Goal: Task Accomplishment & Management: Manage account settings

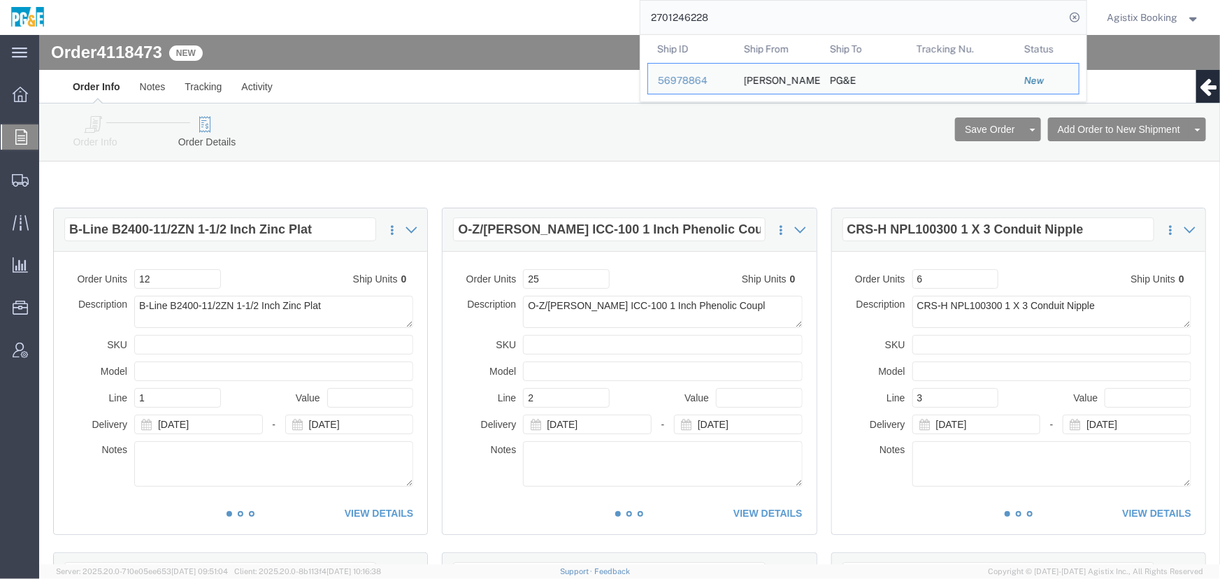
drag, startPoint x: 596, startPoint y: 17, endPoint x: 557, endPoint y: 18, distance: 38.5
click at [568, 17] on div "2701246228 Ship ID Ship From Ship To Tracking Nu. Status Ship ID 56978864 Ship …" at bounding box center [571, 17] width 1032 height 35
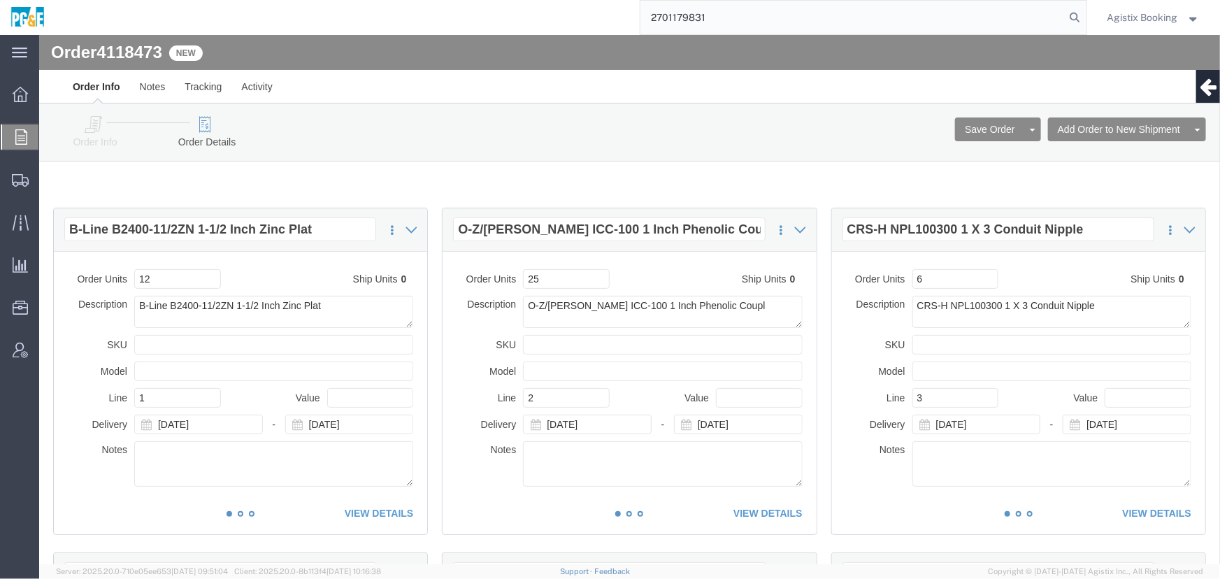
type input "2701179831"
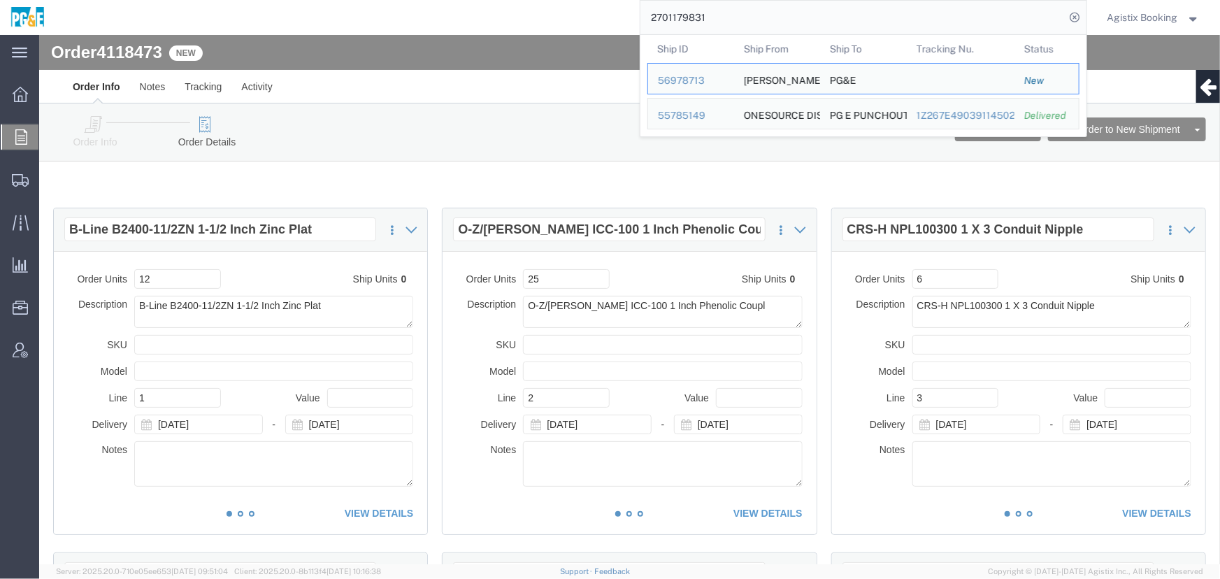
click at [0, 0] on span "Order Manager" at bounding box center [0, 0] width 0 height 0
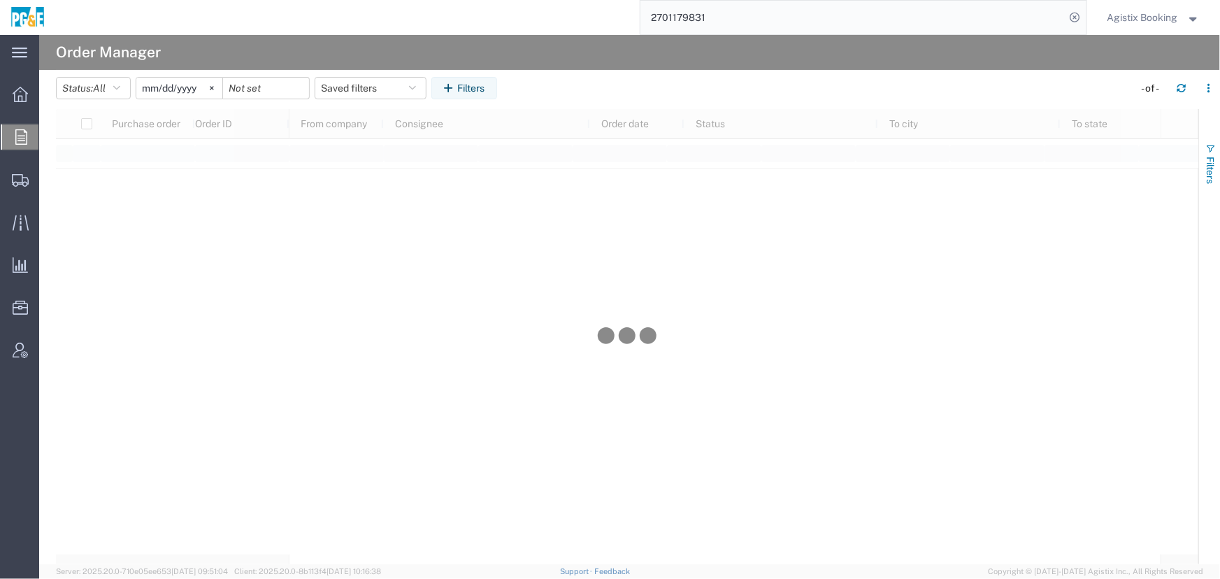
click at [1209, 164] on span "Filters" at bounding box center [1210, 170] width 11 height 27
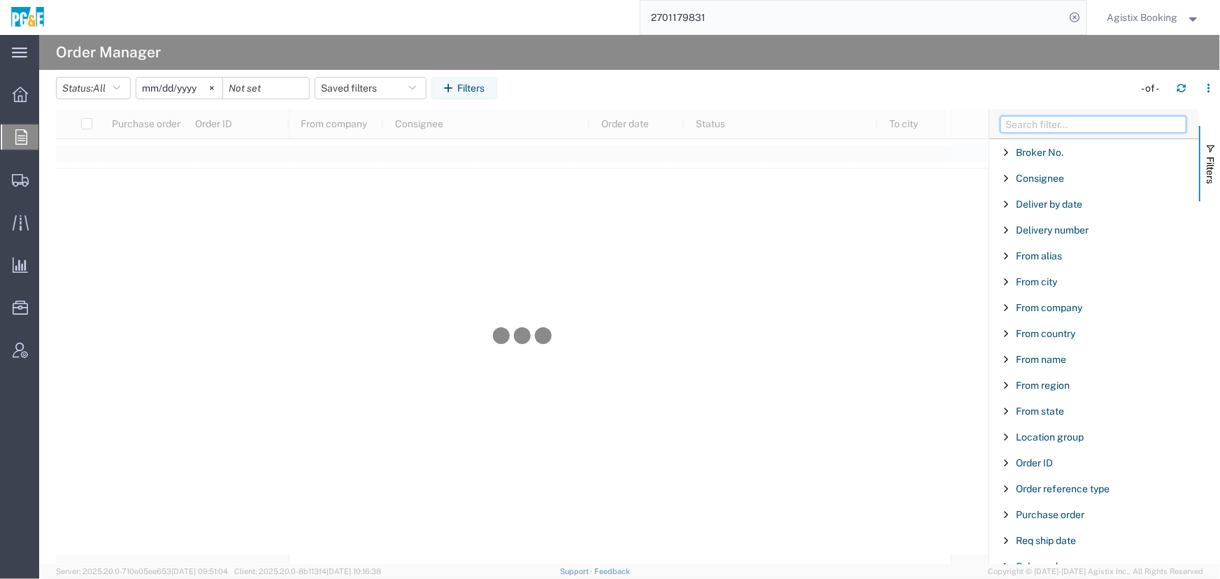
click at [1044, 122] on input "Filter Columns Input" at bounding box center [1094, 124] width 186 height 17
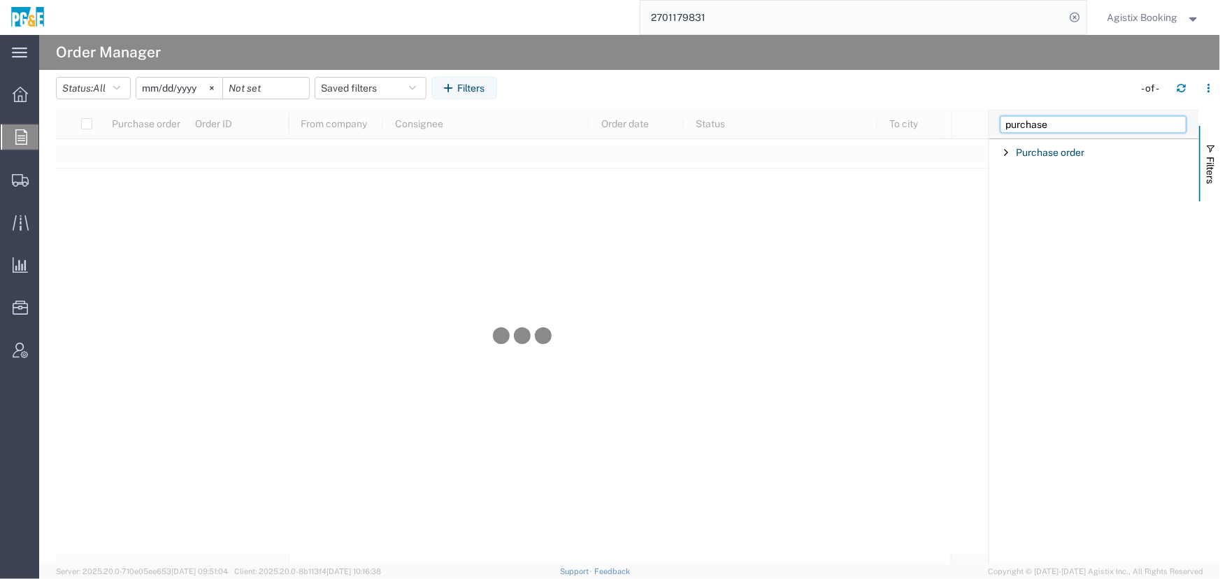
type input "purchase"
click at [1009, 150] on span "Filter List 1 Filters" at bounding box center [1006, 152] width 11 height 11
click at [1042, 217] on input "Filter Value" at bounding box center [1099, 211] width 183 height 17
type input "2701179831"
click at [155, 90] on input "[DATE]" at bounding box center [179, 88] width 86 height 21
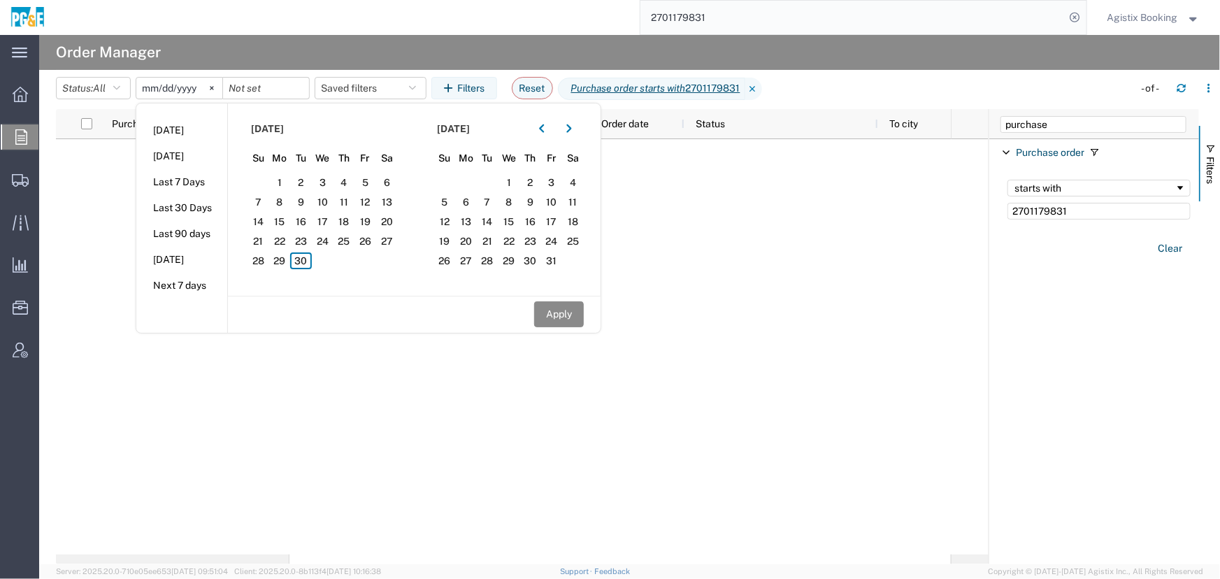
type input "[DATE]"
click at [560, 311] on button "Apply" at bounding box center [559, 314] width 50 height 26
type input "[DATE]"
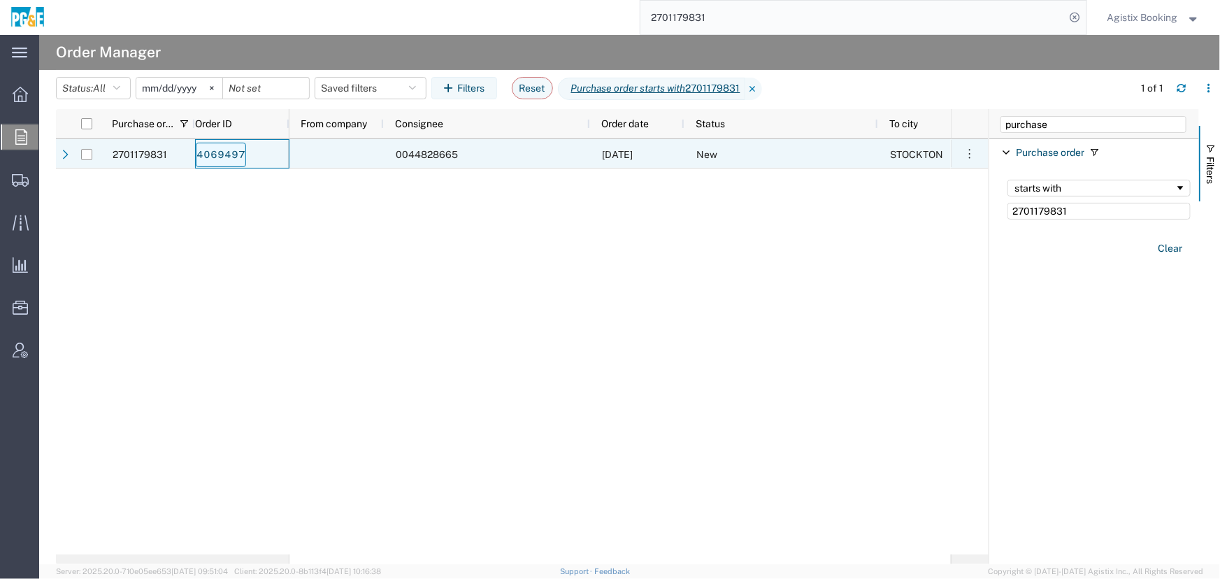
click at [207, 155] on link "4069497" at bounding box center [221, 155] width 50 height 24
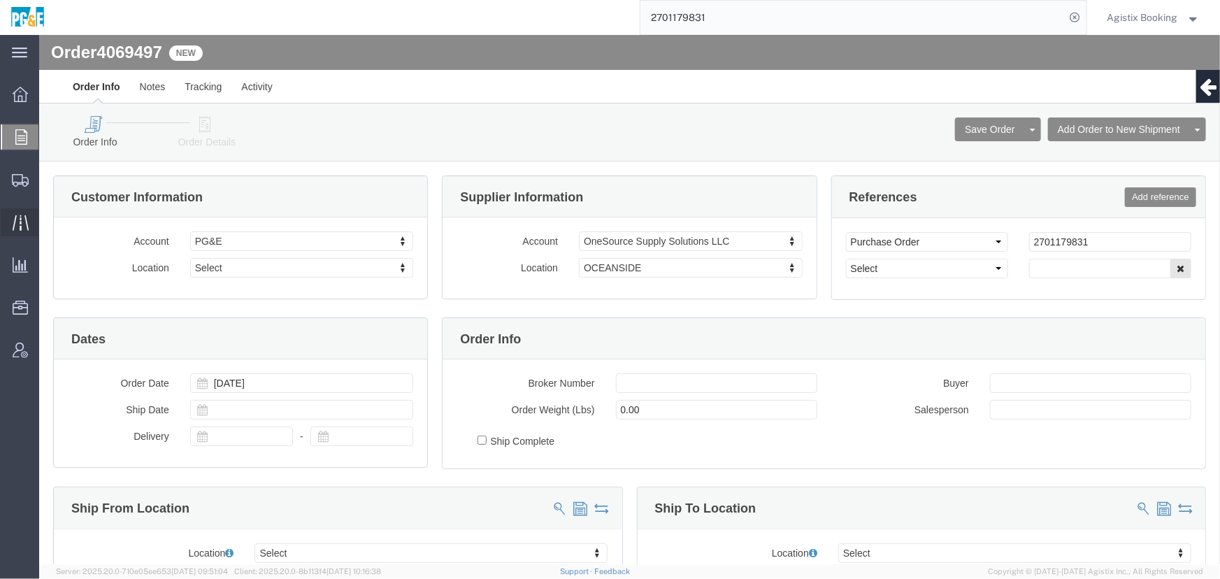
select select
click link "Order Details"
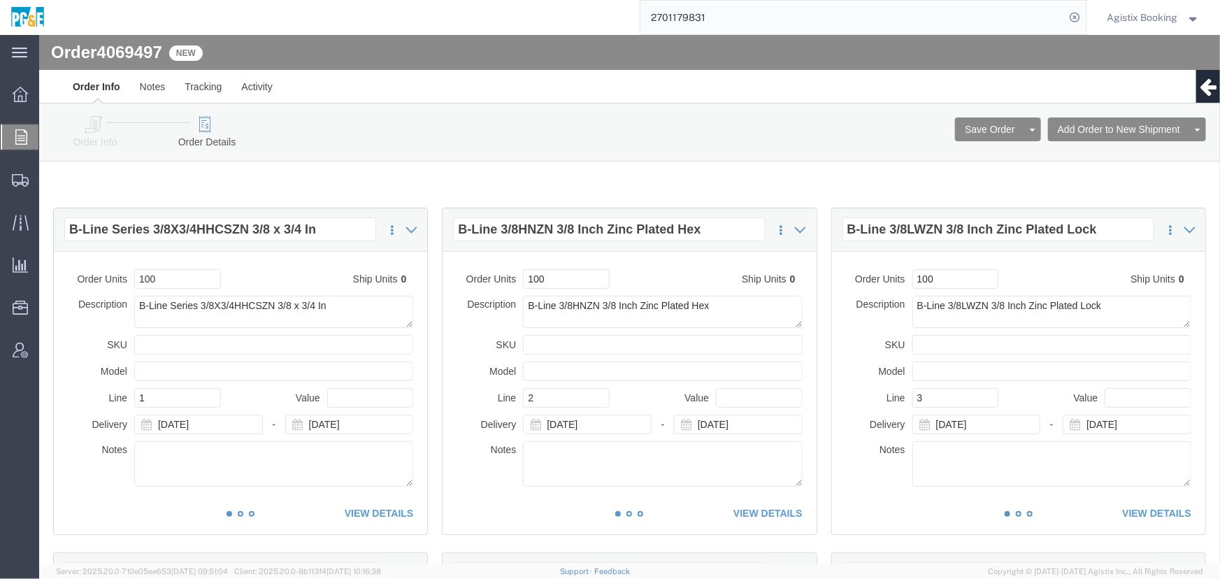
click div "Order Info Order Details Save Order Cancel Order Clone Order Add Order to New S…"
drag, startPoint x: 292, startPoint y: 192, endPoint x: 21, endPoint y: 193, distance: 271.4
click div "B-Line Series 3/8X3/4HHCSZN 3/8 x 3/4 In Duplicate Remove Commodity Library Add…"
click input "B-Line 3/8HNZN 3/8 Inch Zinc Plated Hex"
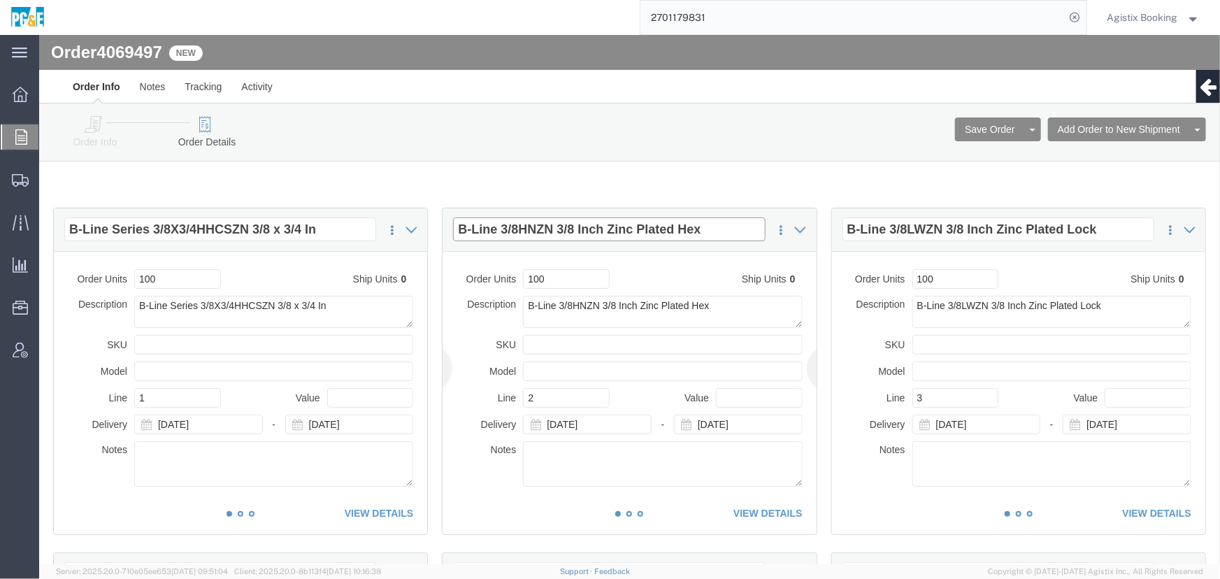
click input "B-Line 3/8HNZN 3/8 Inch Zinc Plated Hex"
click input "B-Line 3/8LWZN 3/8 Inch Zinc Plated Lock"
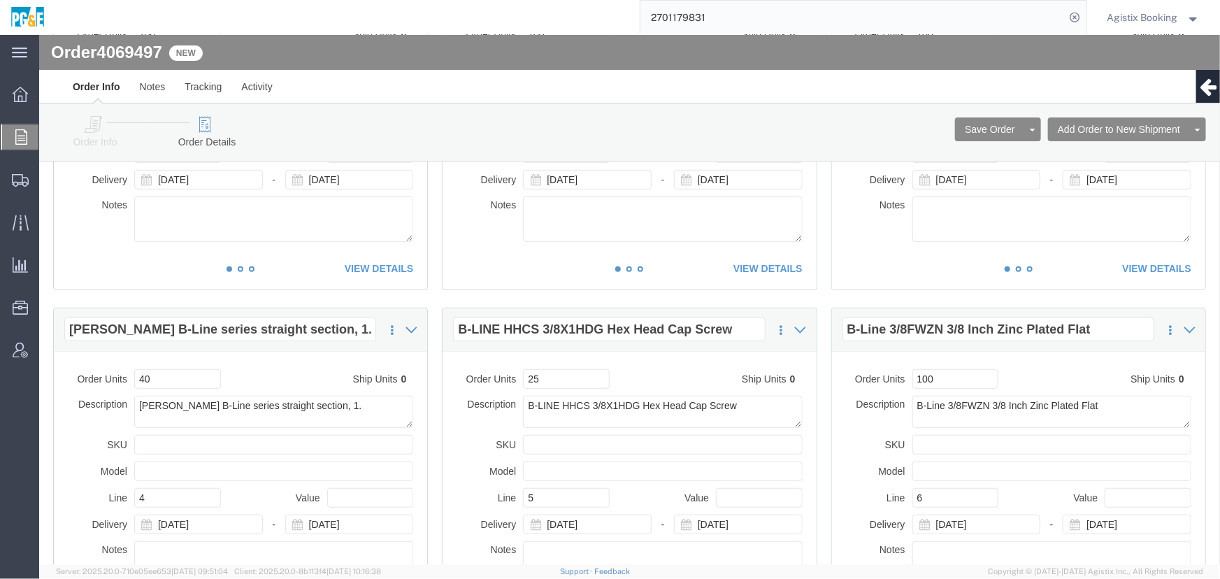
scroll to position [254, 0]
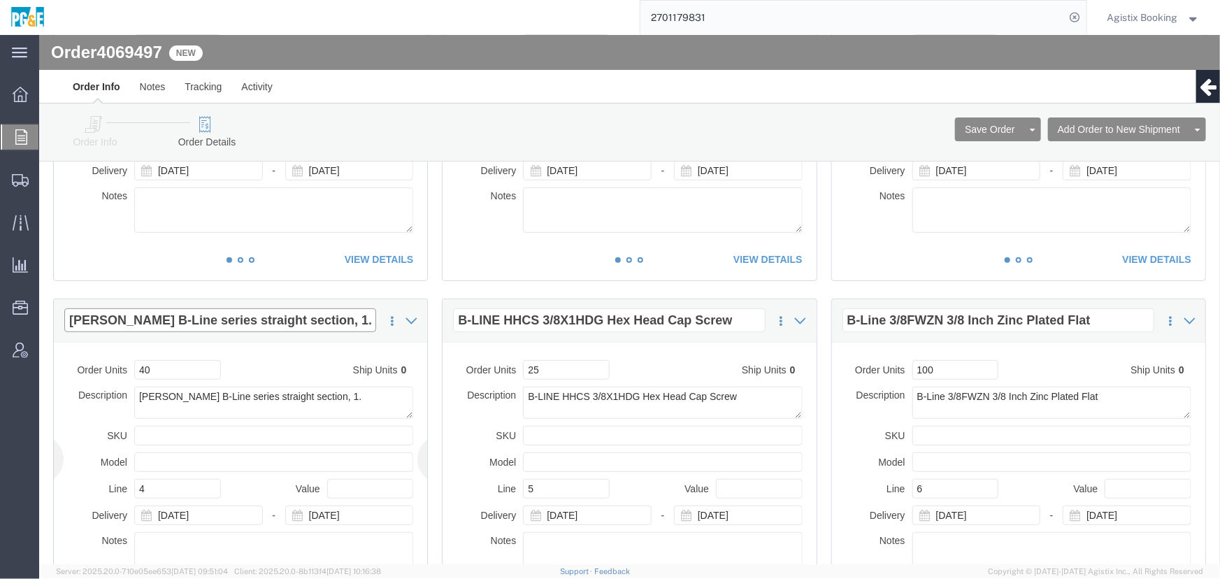
click input "[PERSON_NAME] B-Line series straight section, 1."
click input "B-LINE HHCS 3/8X1HDG Hex Head Cap Screw"
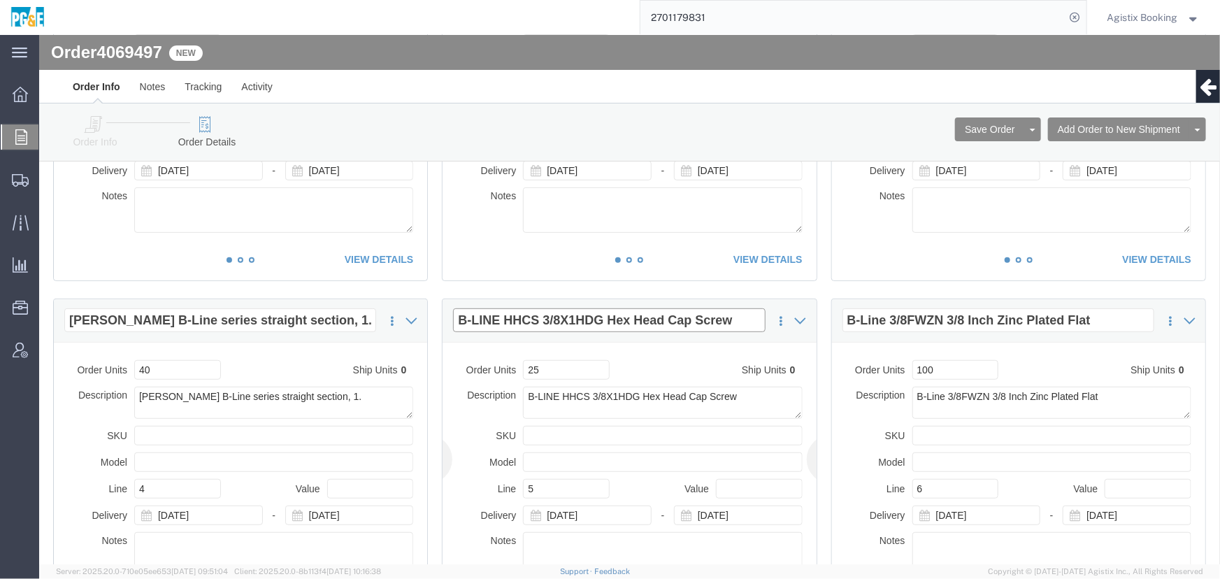
click input "B-LINE HHCS 3/8X1HDG Hex Head Cap Screw"
click input "B-Line 3/8FWZN 3/8 Inch Zinc Plated Flat"
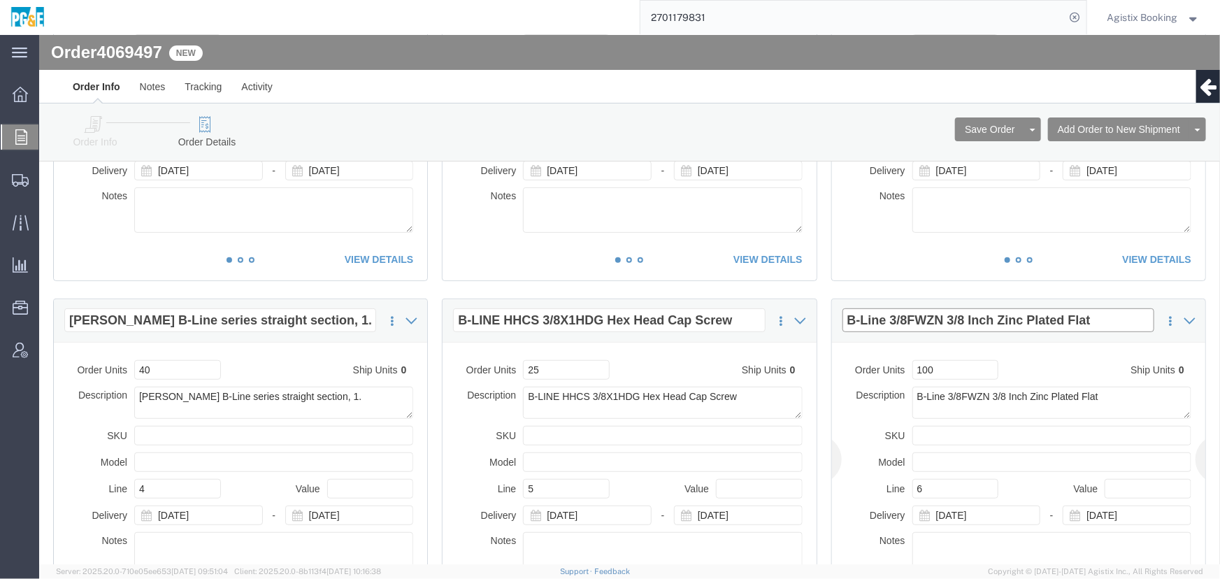
click input "B-Line 3/8FWZN 3/8 Inch Zinc Plated Flat"
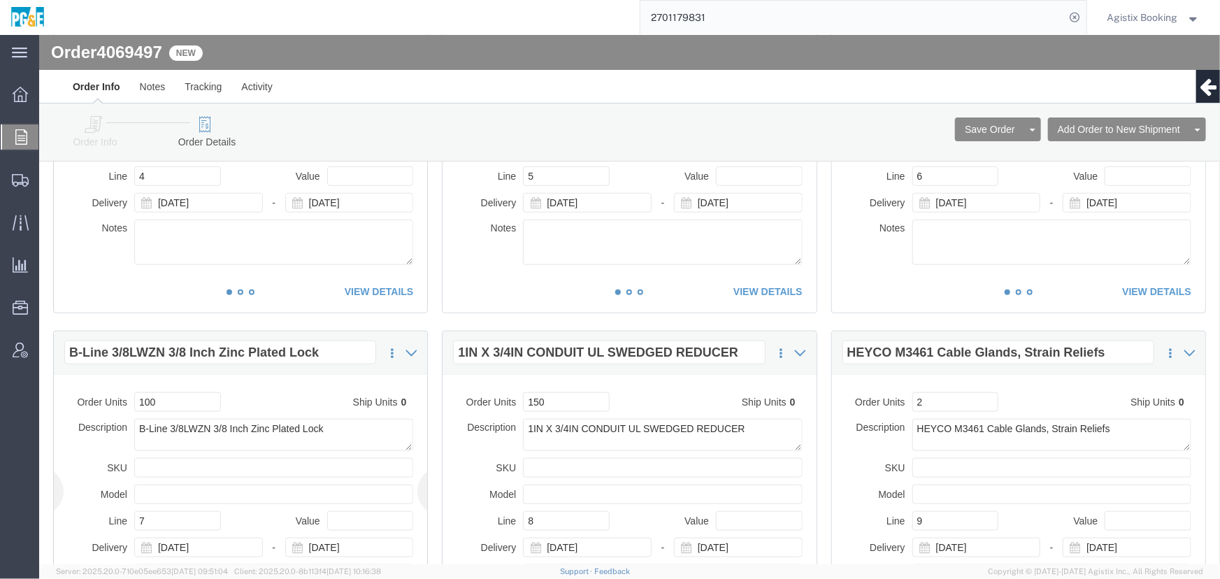
scroll to position [572, 0]
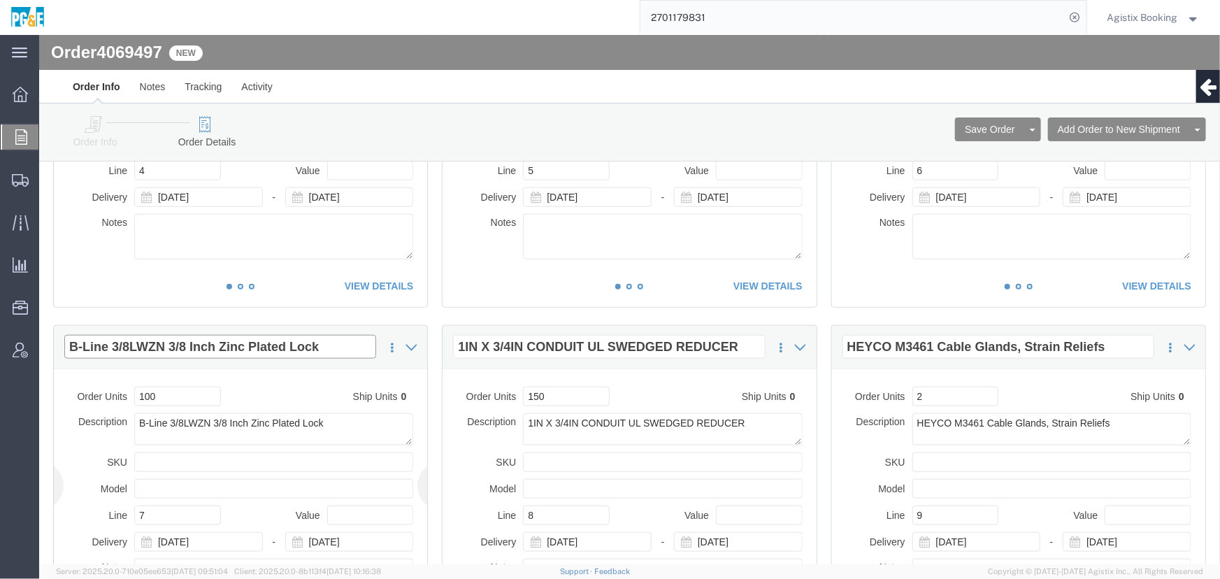
click input "B-Line 3/8LWZN 3/8 Inch Zinc Plated Lock"
click input "1IN X 3/4IN CONDUIT UL SWEDGED REDUCER"
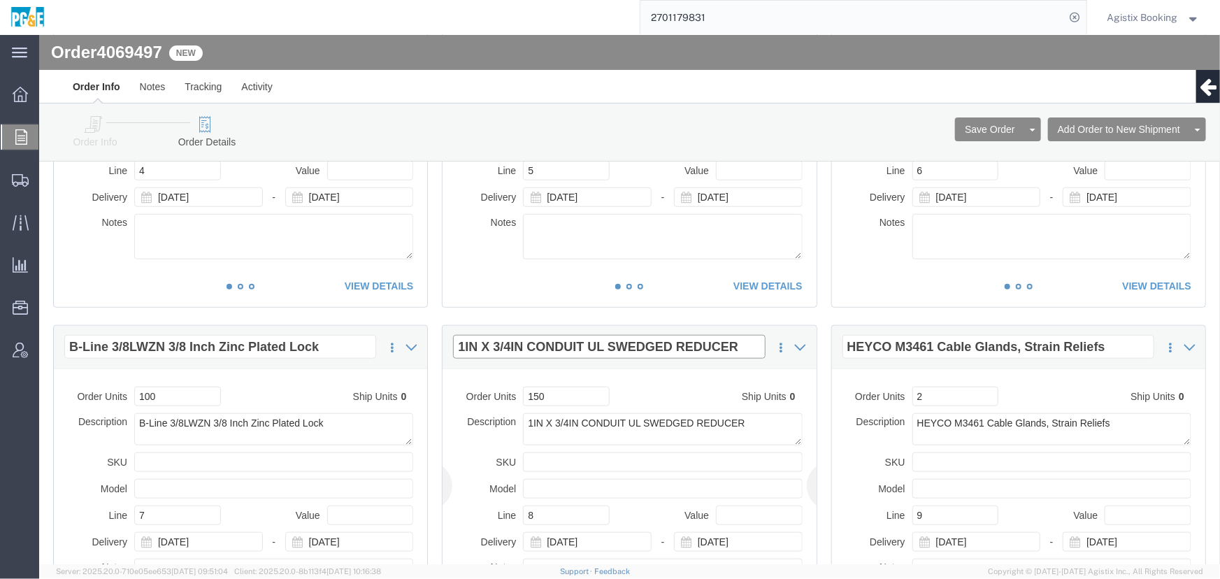
click input "1IN X 3/4IN CONDUIT UL SWEDGED REDUCER"
click input "HEYCO M3461 Cable Glands, Strain Reliefs"
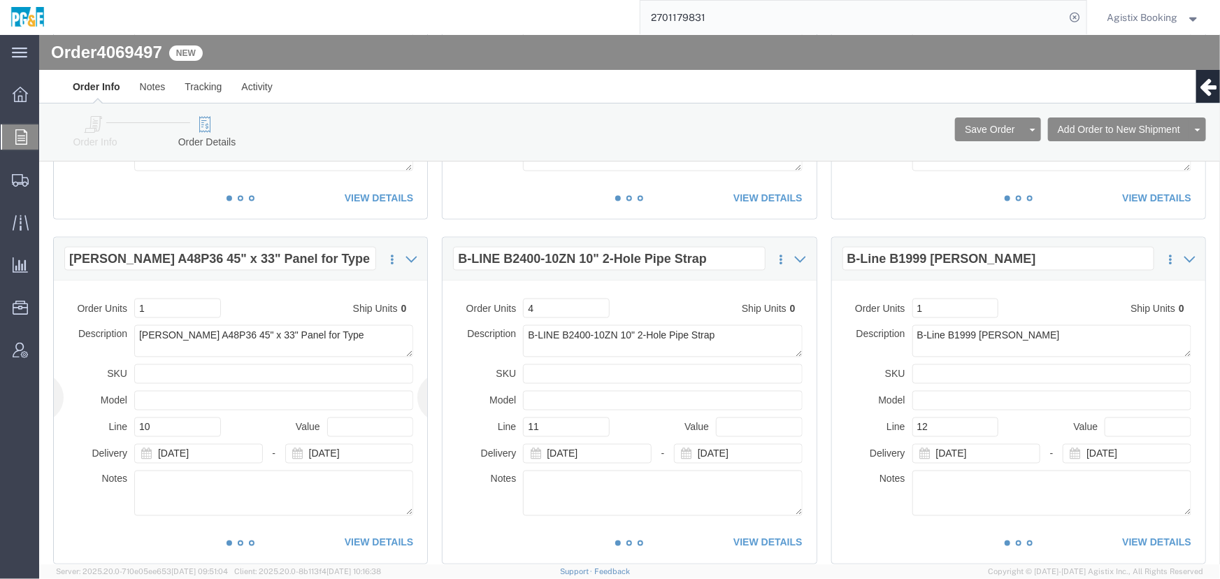
scroll to position [1017, 0]
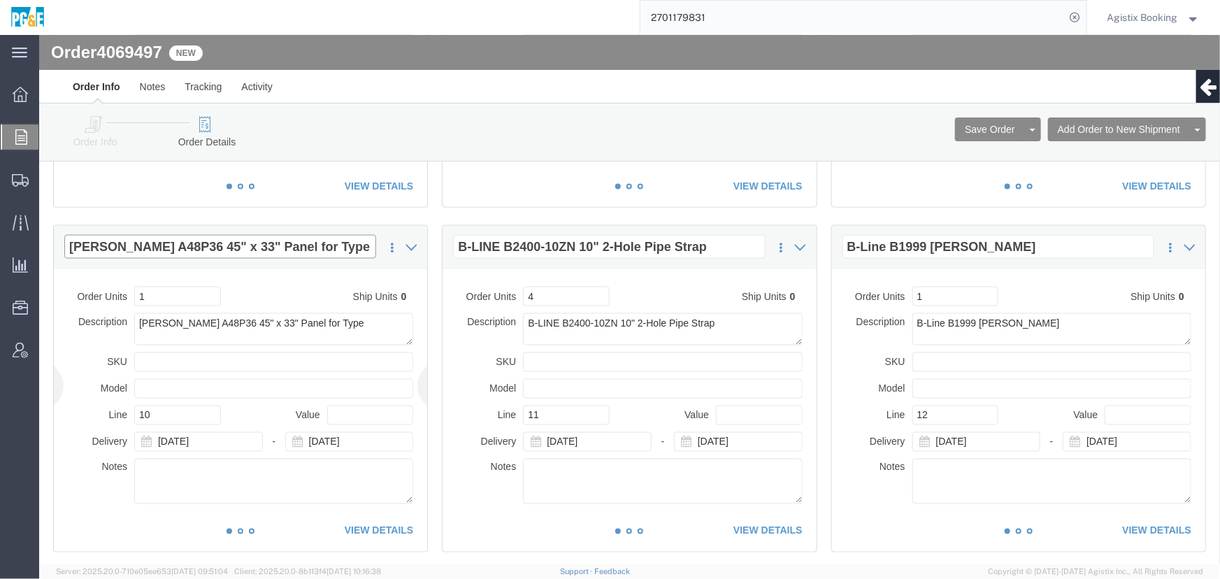
click input "[PERSON_NAME] A48P36 45" x 33" Panel for Type"
click input "B-LINE B2400-10ZN 10" 2-Hole Pipe Strap"
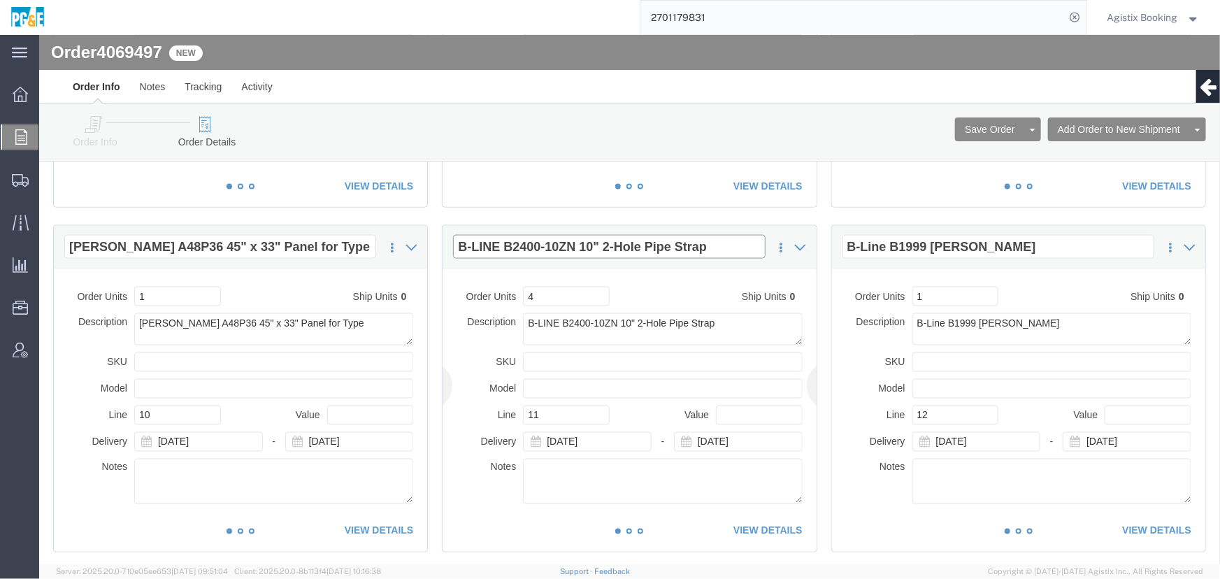
click input "B-LINE B2400-10ZN 10" 2-Hole Pipe Strap"
click input "B-Line B1999 [PERSON_NAME]"
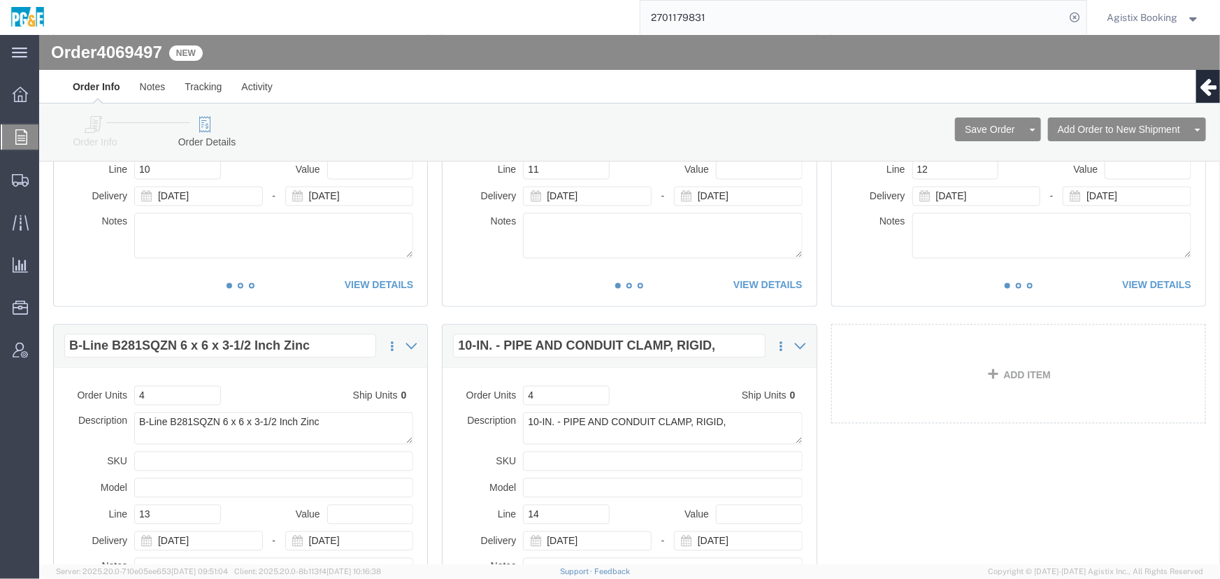
scroll to position [1271, 0]
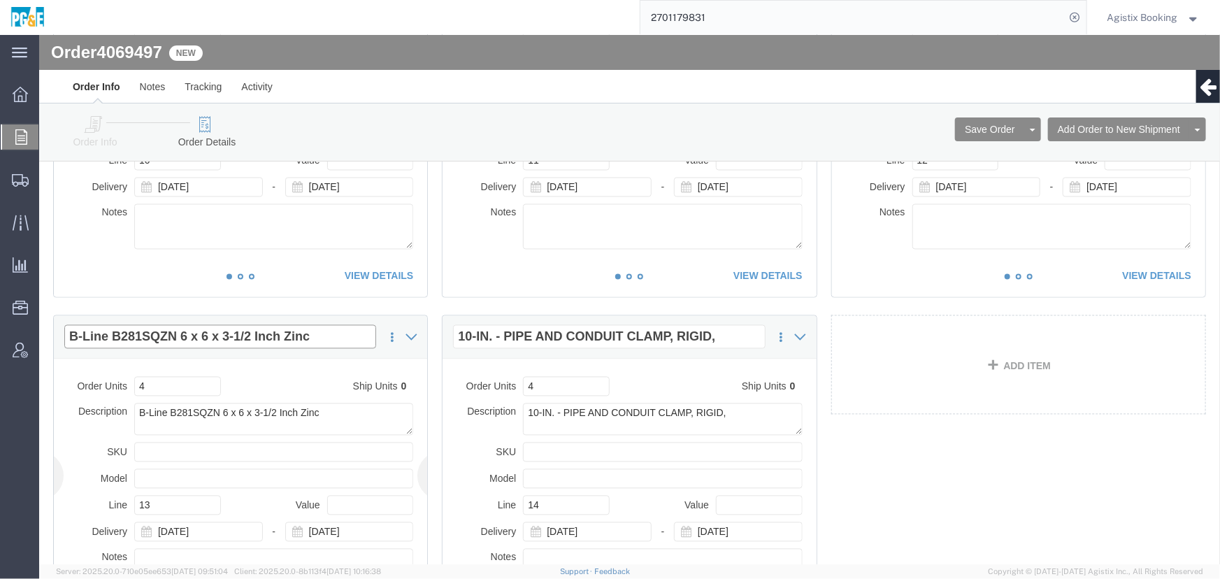
click input "B-Line B281SQZN 6 x 6 x 3-1/2 Inch Zinc"
click input "10-IN. - PIPE AND CONDUIT CLAMP, RIGID,"
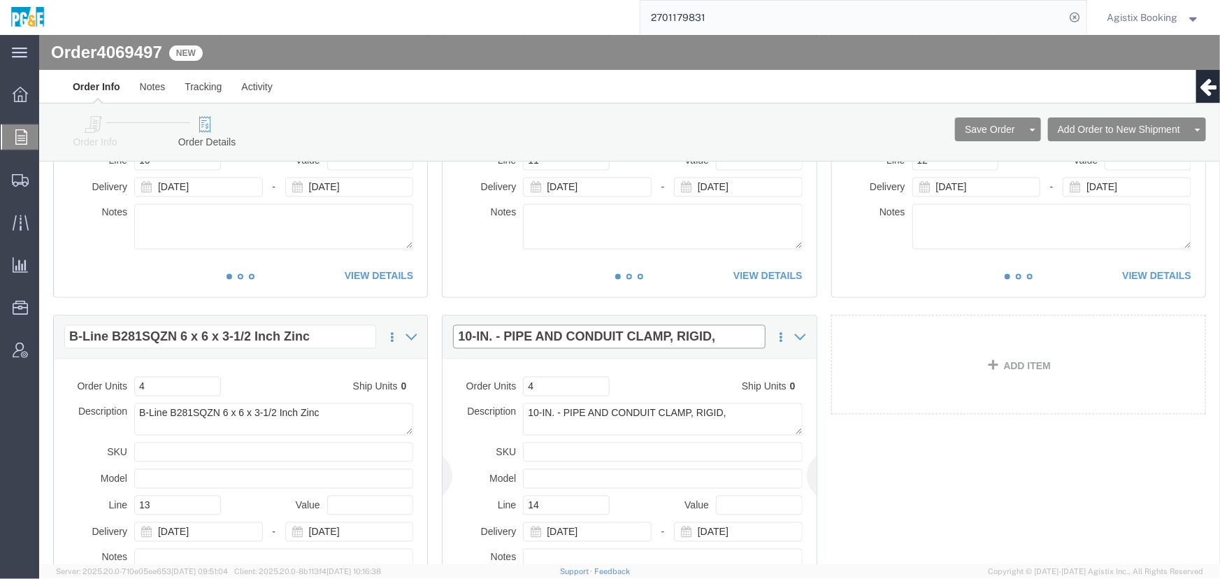
click input "10-IN. - PIPE AND CONDUIT CLAMP, RIGID,"
click at [0, 0] on span "Order Manager" at bounding box center [0, 0] width 0 height 0
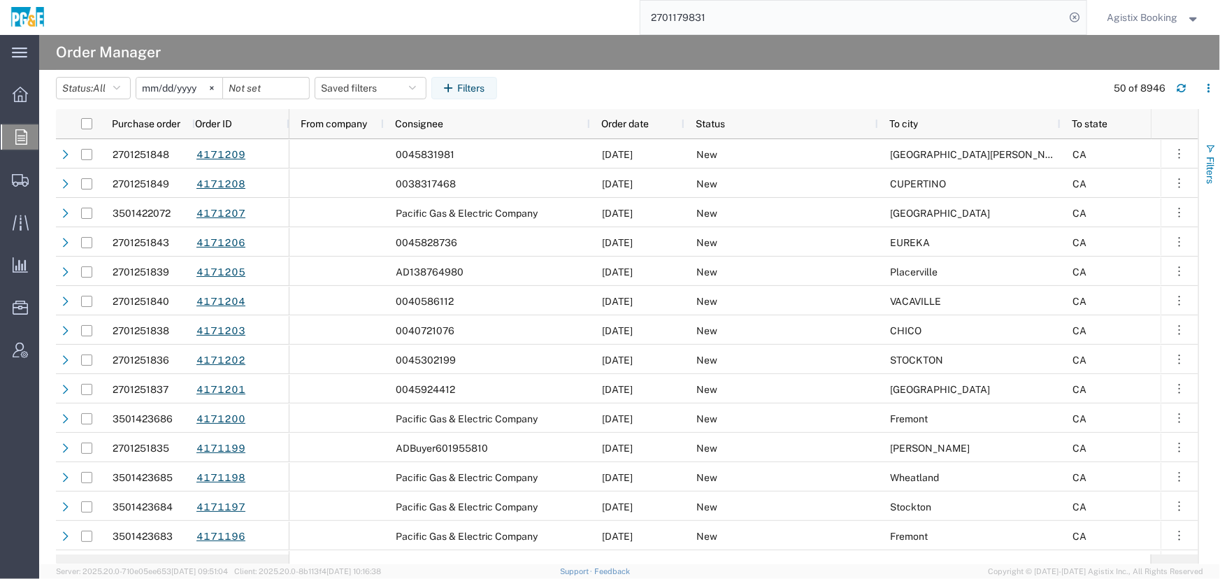
click at [1209, 159] on span "Filters" at bounding box center [1210, 170] width 11 height 27
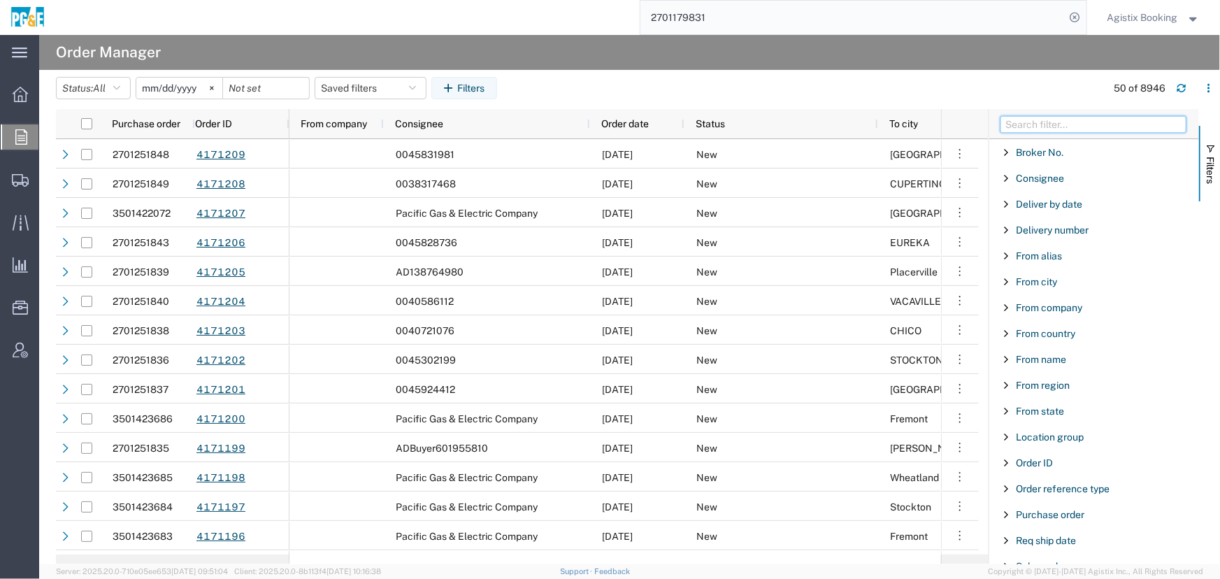
click at [1041, 127] on input "Filter Columns Input" at bounding box center [1094, 124] width 186 height 17
paste input "2701246228"
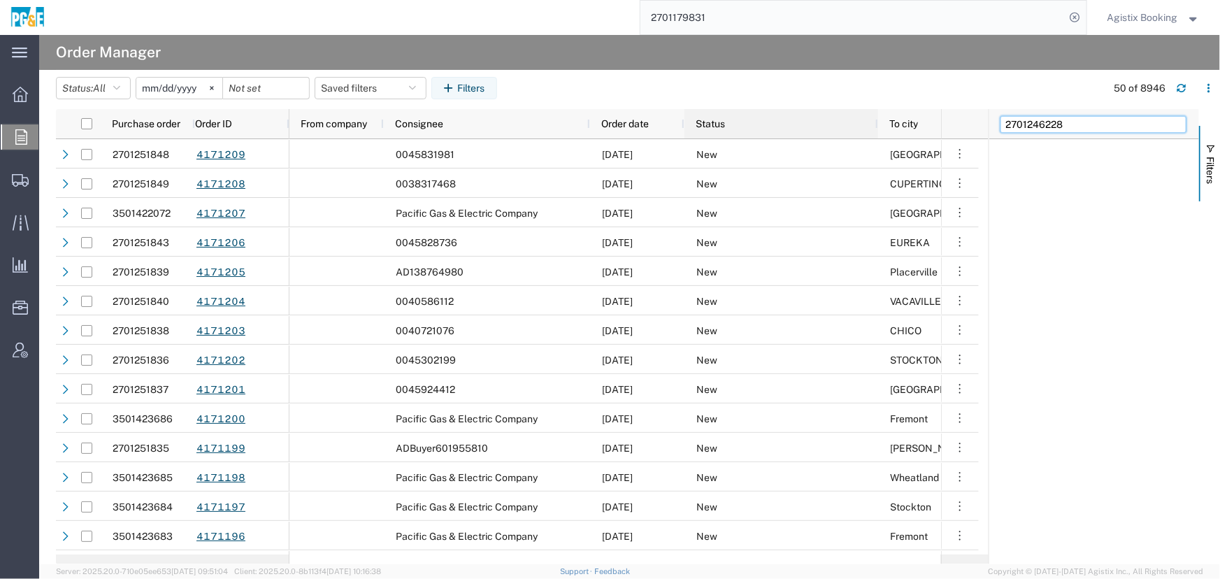
drag, startPoint x: 1080, startPoint y: 119, endPoint x: 828, endPoint y: 124, distance: 251.8
click at [895, 124] on div "Purchase order Order ID From company Consignee Order date Status To city To sta…" at bounding box center [638, 336] width 1164 height 455
type input "o"
type input "purchase"
click at [1011, 152] on span "Filter List 1 Filters" at bounding box center [1006, 152] width 11 height 11
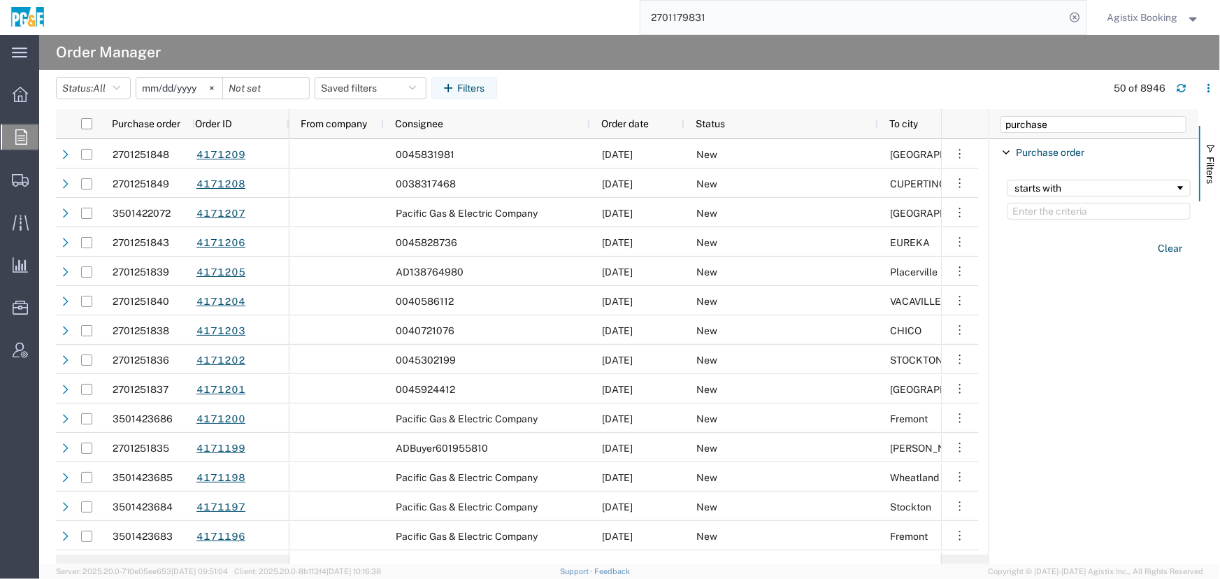
click at [1028, 210] on input "Filter Value" at bounding box center [1099, 211] width 183 height 17
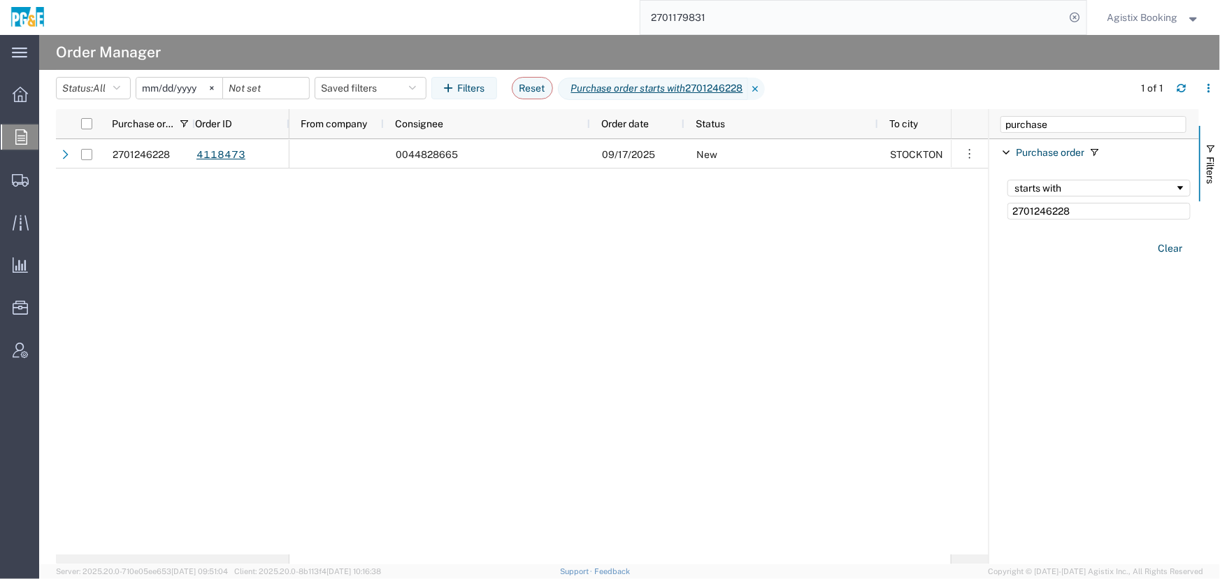
type input "2701246228"
click at [153, 87] on input "[DATE]" at bounding box center [179, 88] width 86 height 21
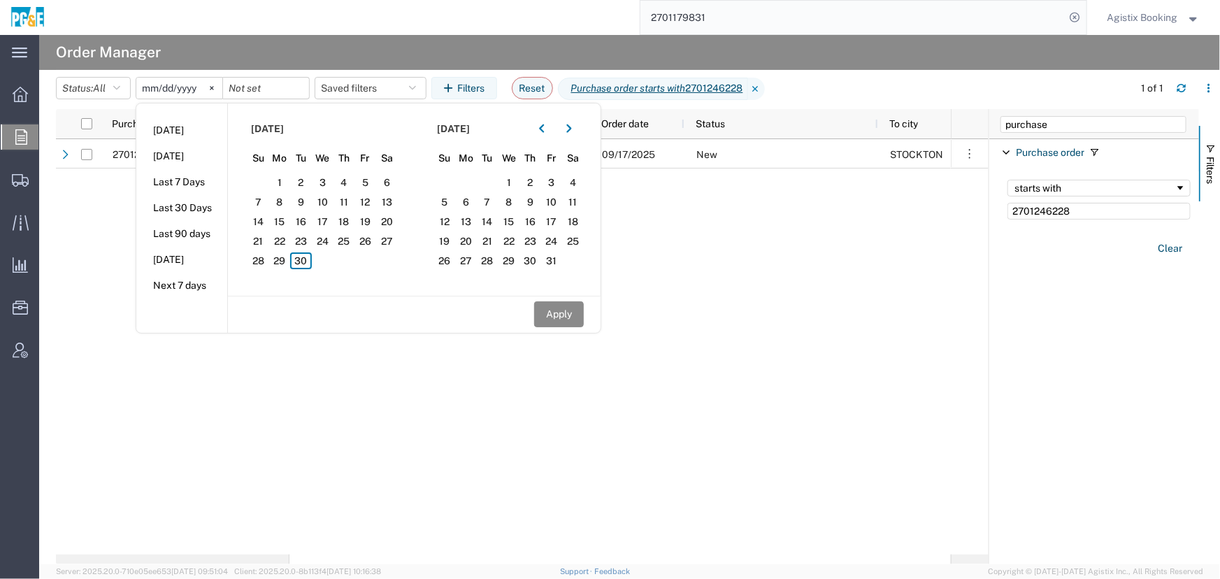
click at [117, 197] on div "2701246228 4118473 0044828665 [DATE] [GEOGRAPHIC_DATA] Edit Order Clone Order C…" at bounding box center [522, 346] width 933 height 415
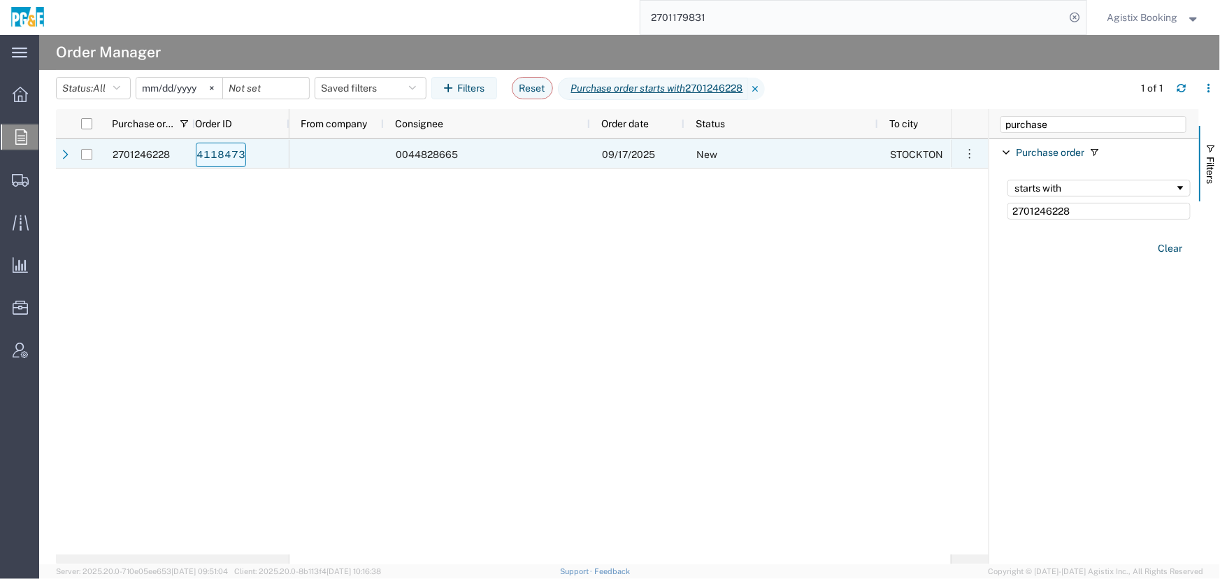
click at [208, 156] on link "4118473" at bounding box center [221, 155] width 50 height 24
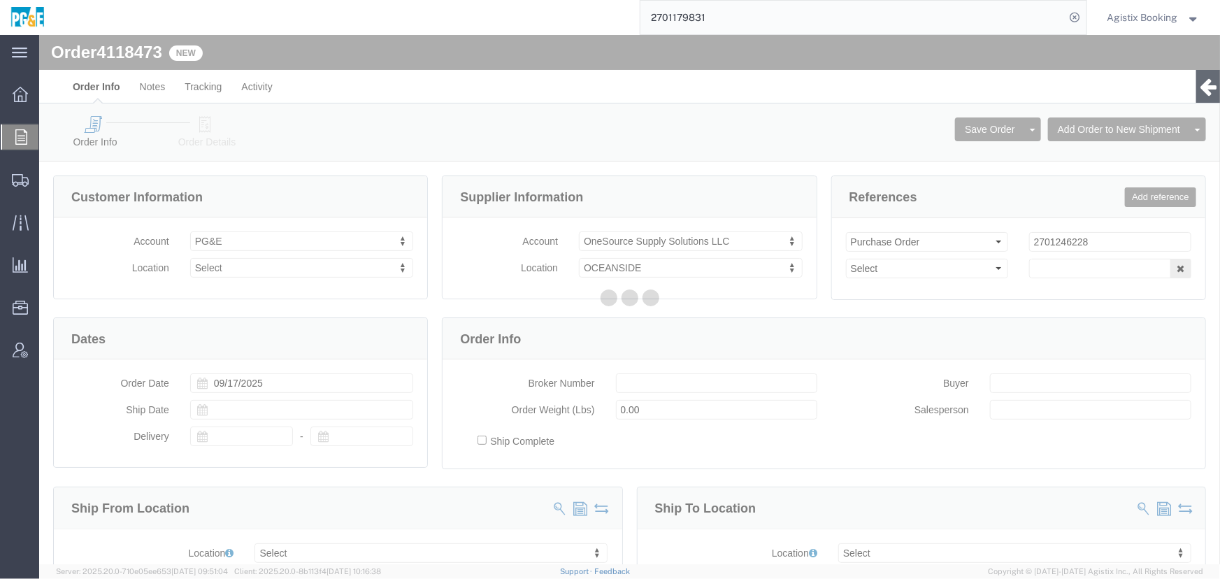
select select
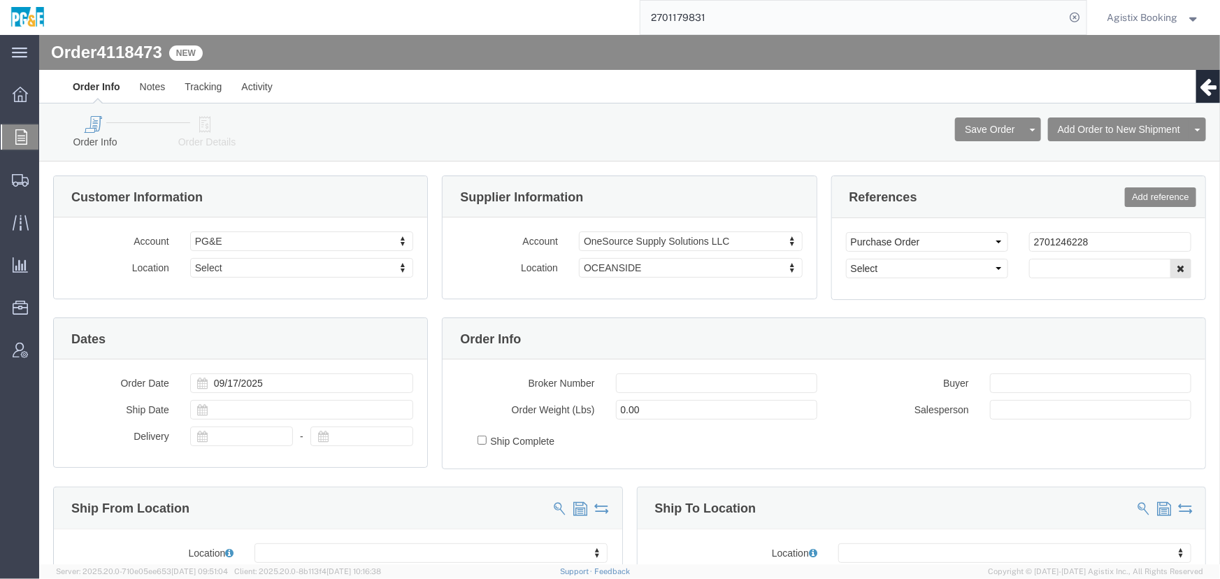
click icon
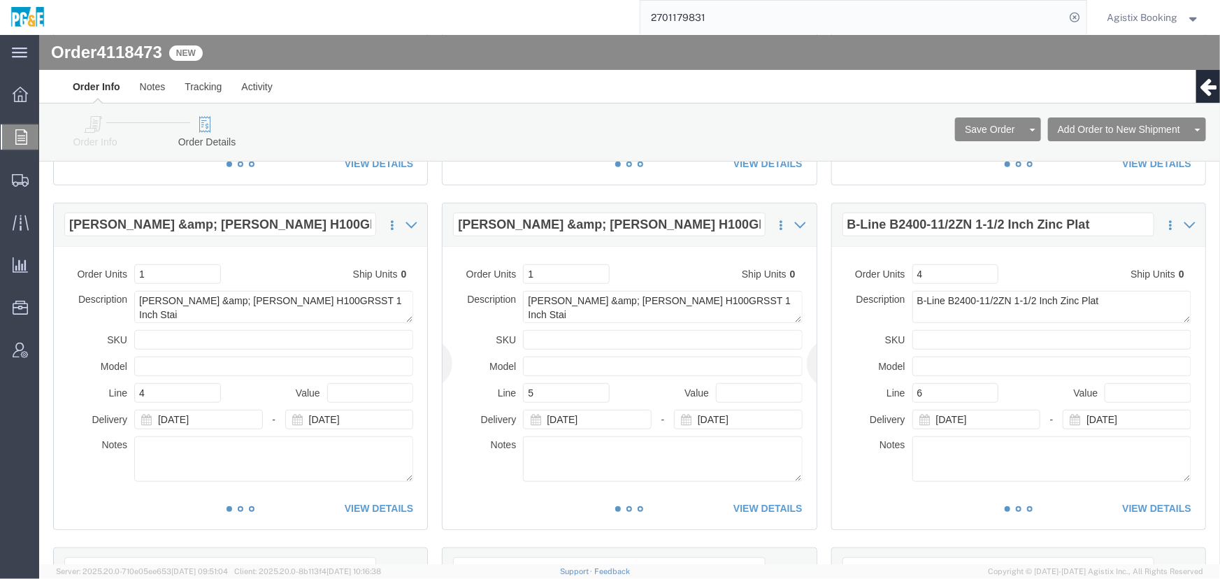
scroll to position [381, 0]
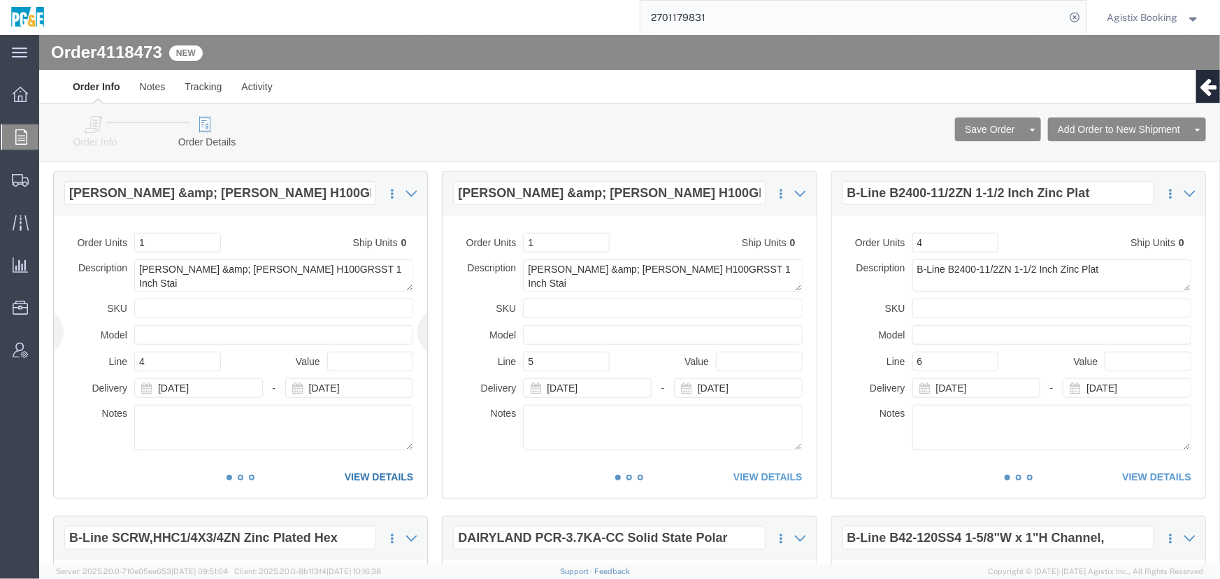
click link "VIEW DETAILS"
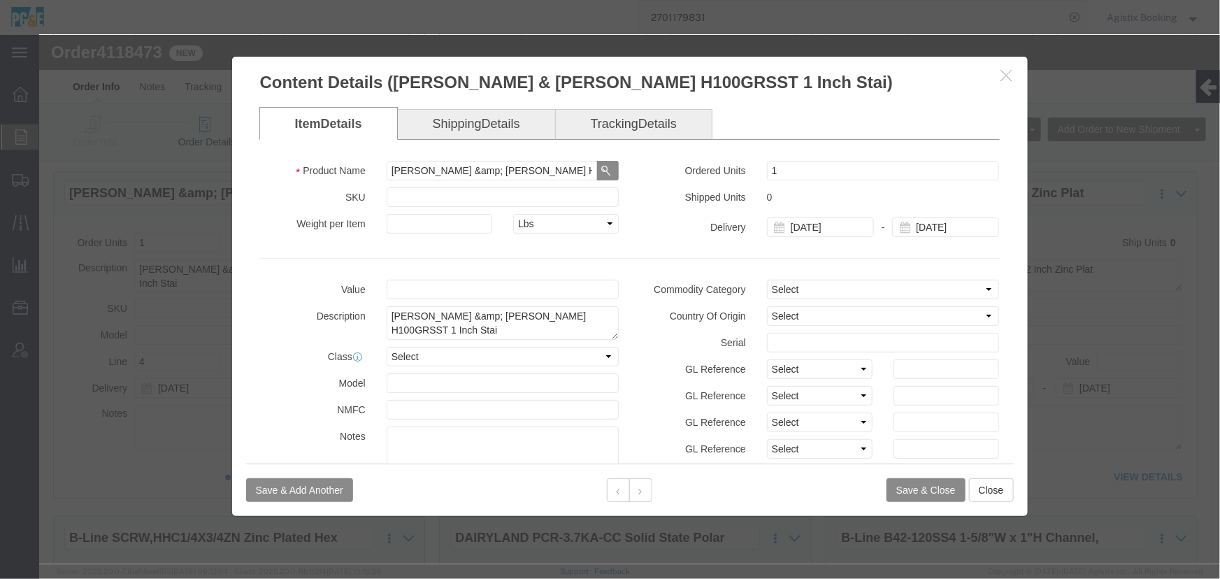
scroll to position [0, 0]
click icon "button"
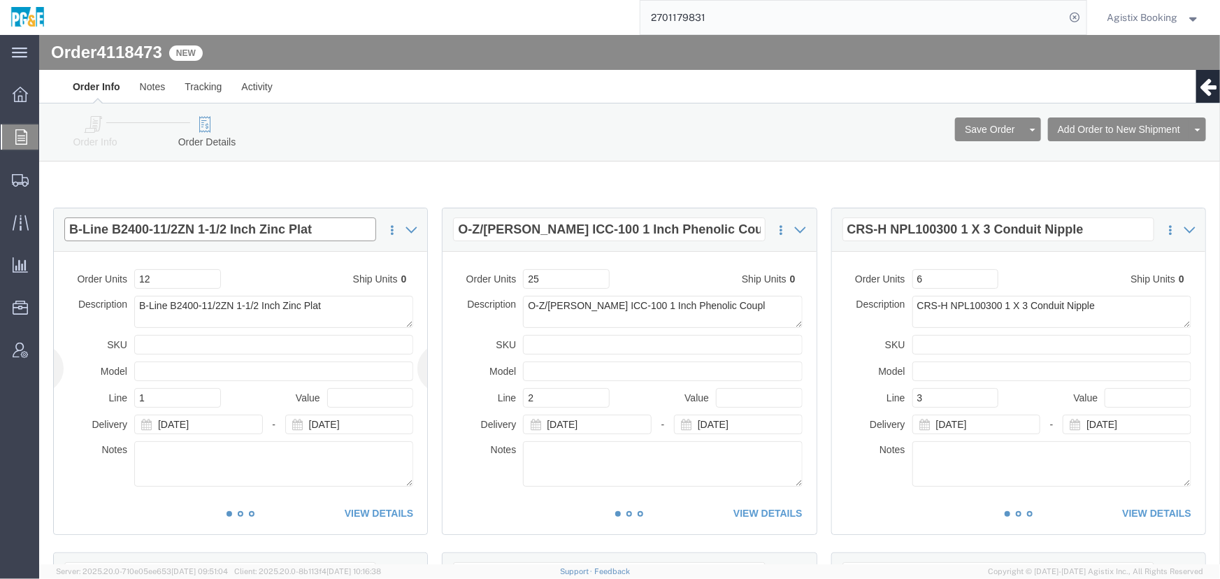
click input "B-Line B2400-11/2ZN 1-1/2 Inch Zinc Plat"
drag, startPoint x: 545, startPoint y: 23, endPoint x: 722, endPoint y: 27, distance: 177.0
click at [722, 27] on input "2701179831" at bounding box center [853, 18] width 425 height 34
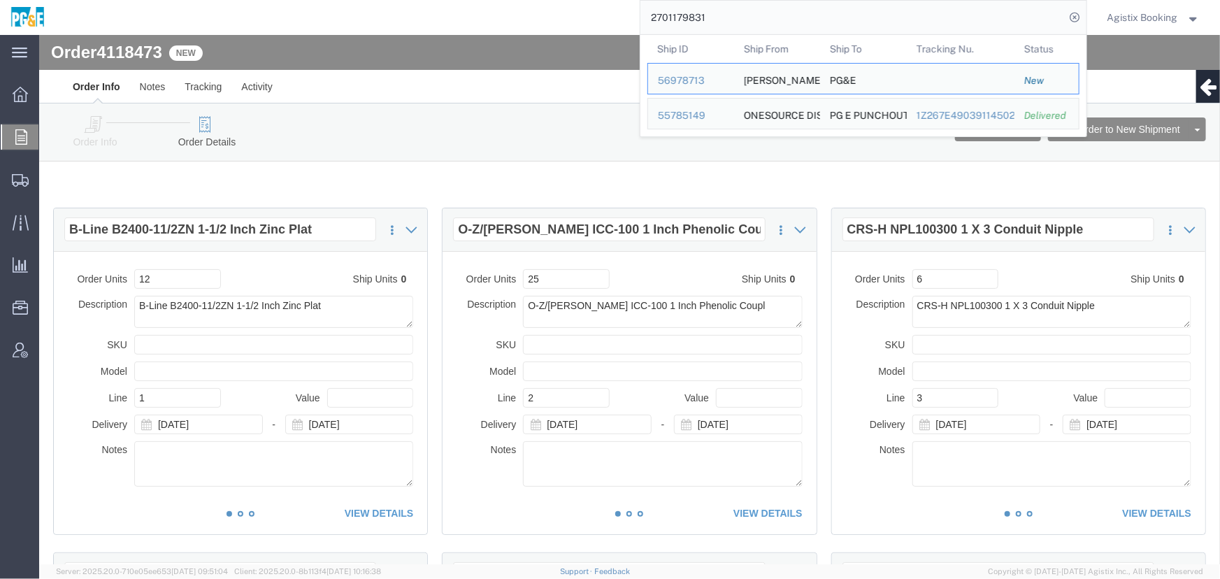
click at [0, 0] on span "Order Manager" at bounding box center [0, 0] width 0 height 0
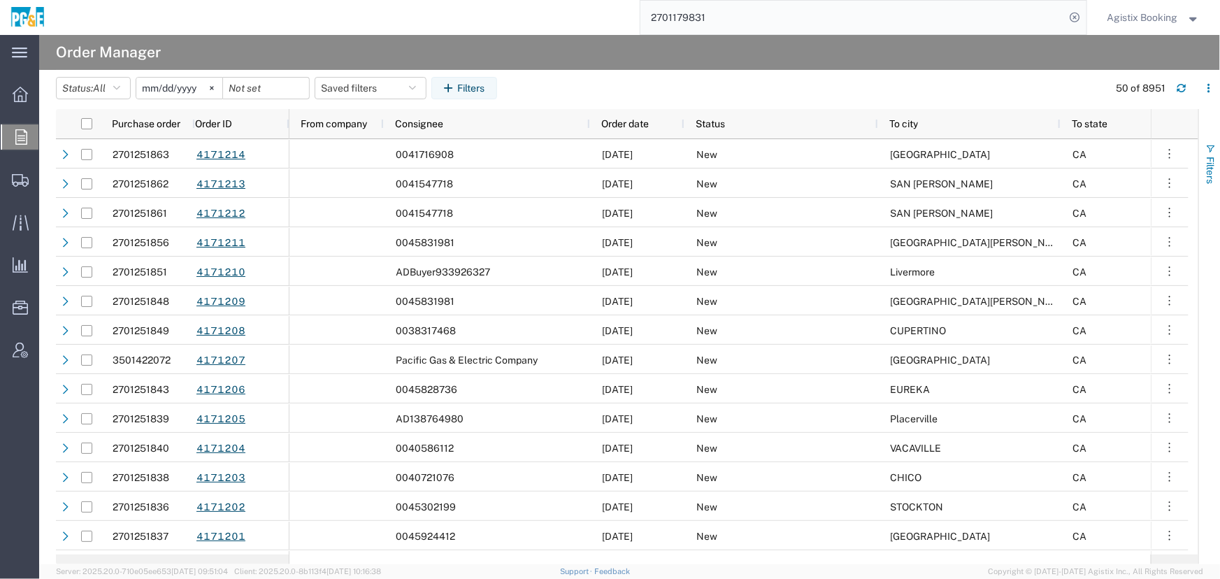
click at [1219, 148] on button "Filters" at bounding box center [1209, 164] width 21 height 76
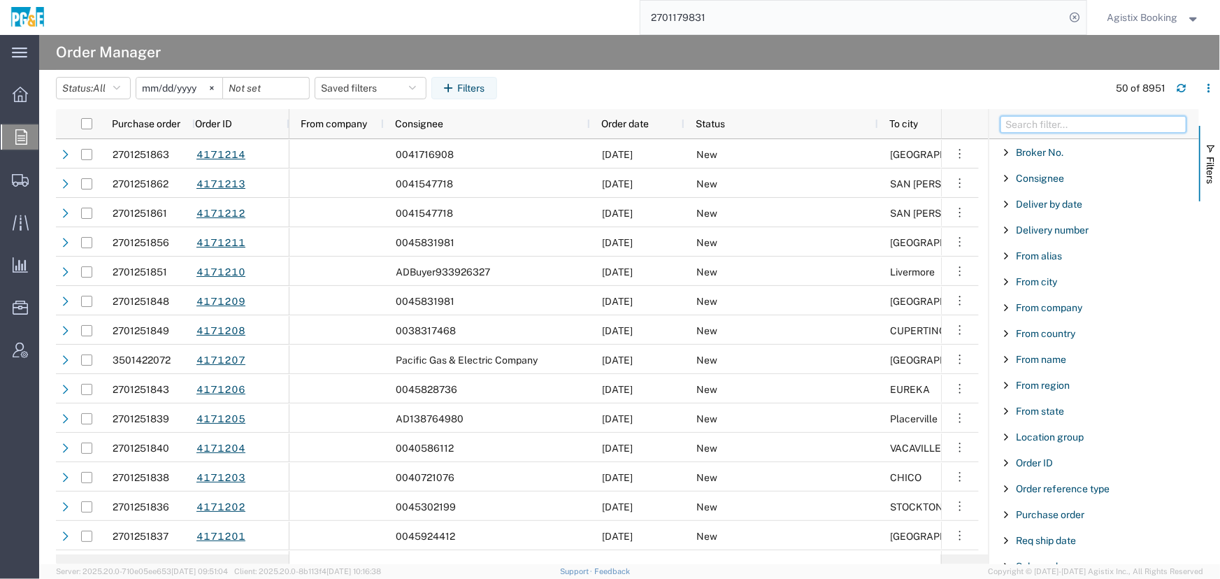
click at [1056, 120] on input "Filter Columns Input" at bounding box center [1094, 124] width 186 height 17
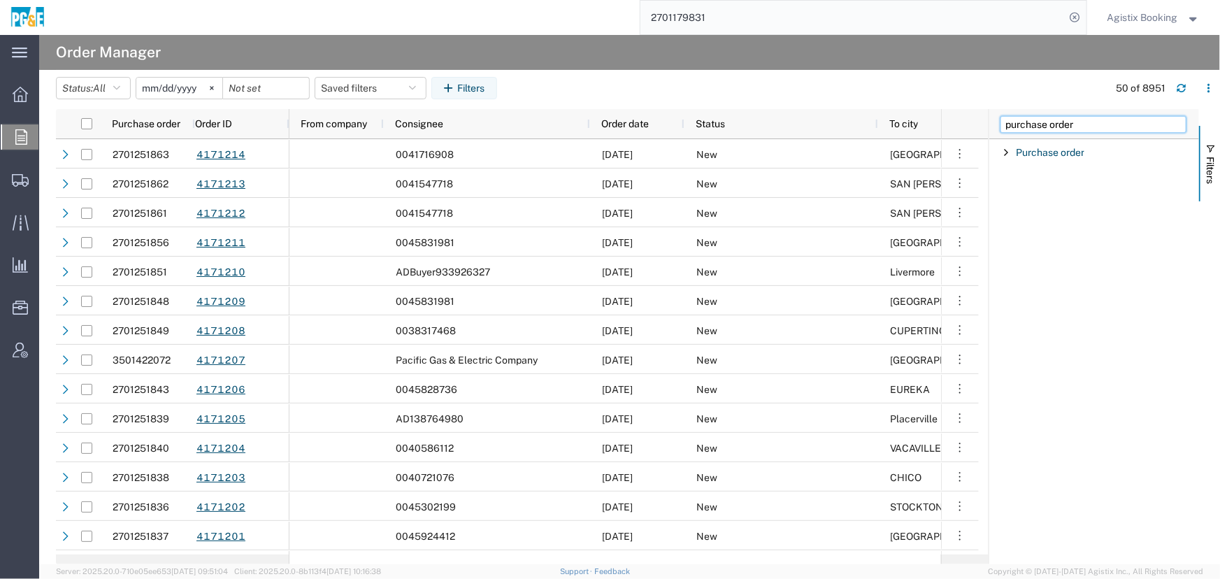
type input "purchase order"
click at [1008, 150] on span "Filter List 1 Filters" at bounding box center [1006, 152] width 11 height 11
click at [1032, 211] on input "Filter Value" at bounding box center [1099, 211] width 183 height 17
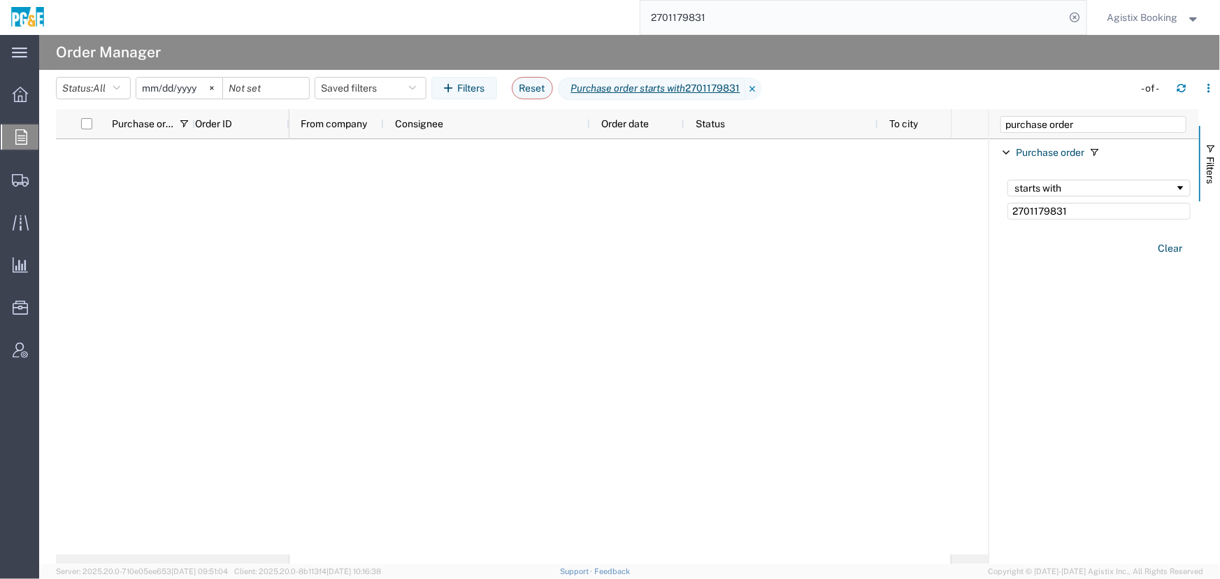
type input "2701179831"
click at [159, 87] on input "[DATE]" at bounding box center [179, 88] width 86 height 21
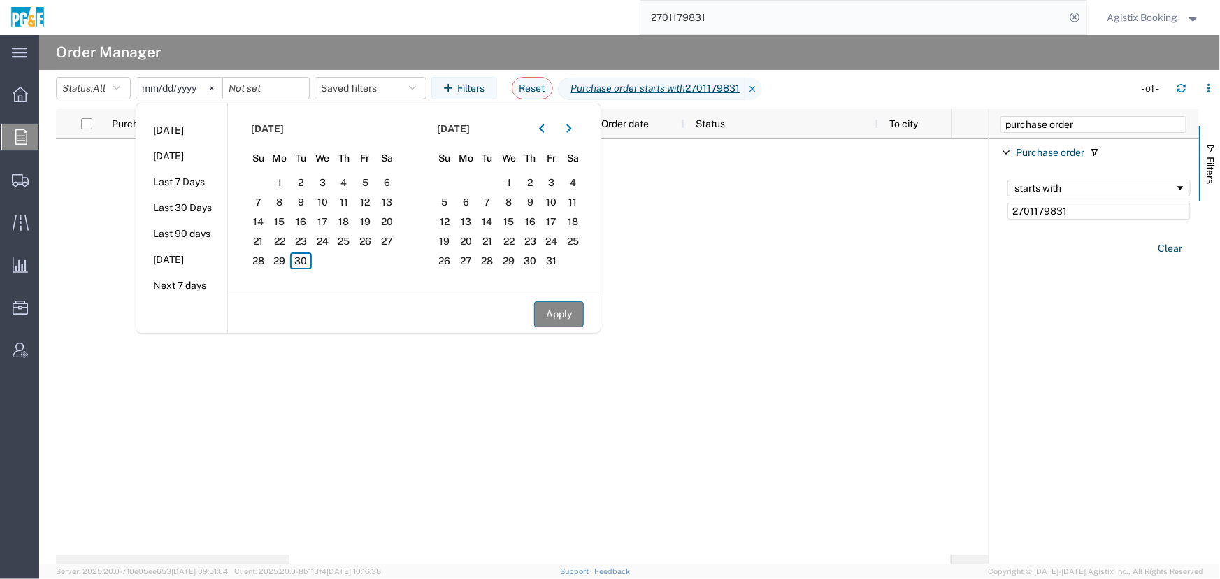
click at [555, 315] on button "Apply" at bounding box center [559, 314] width 50 height 26
type input "[DATE]"
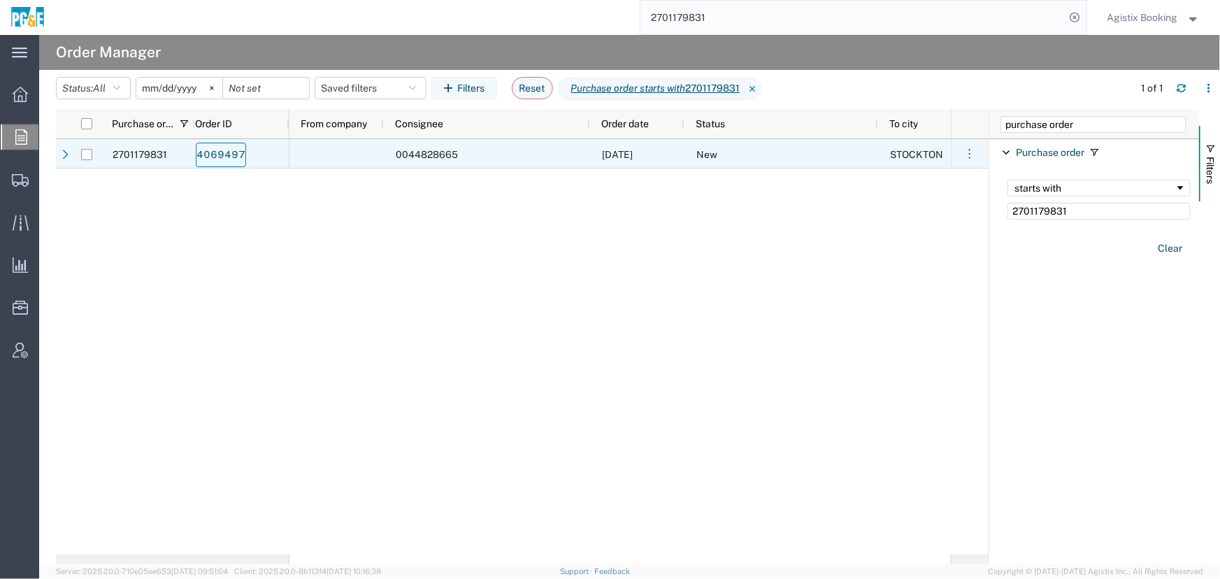
click at [227, 157] on link "4069497" at bounding box center [221, 155] width 50 height 24
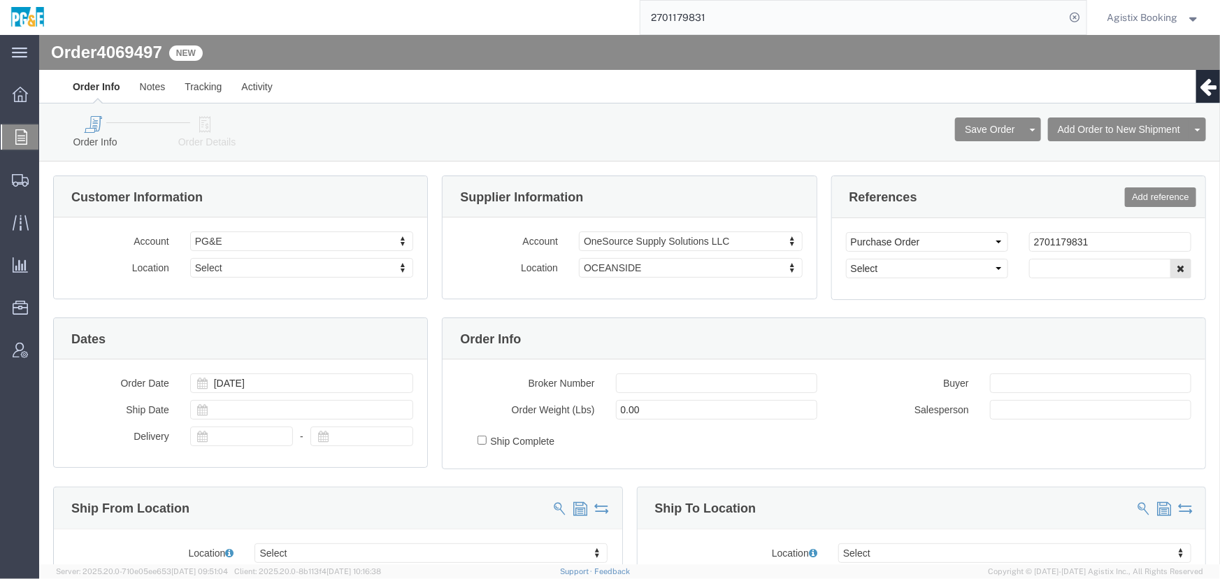
select select
click link "Order Details"
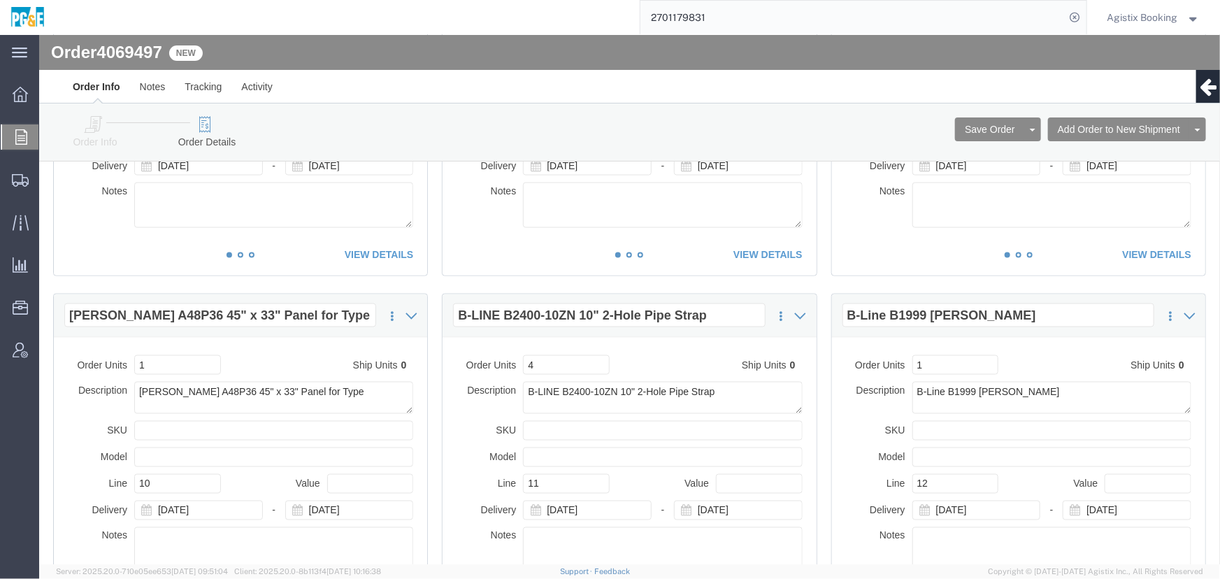
scroll to position [953, 0]
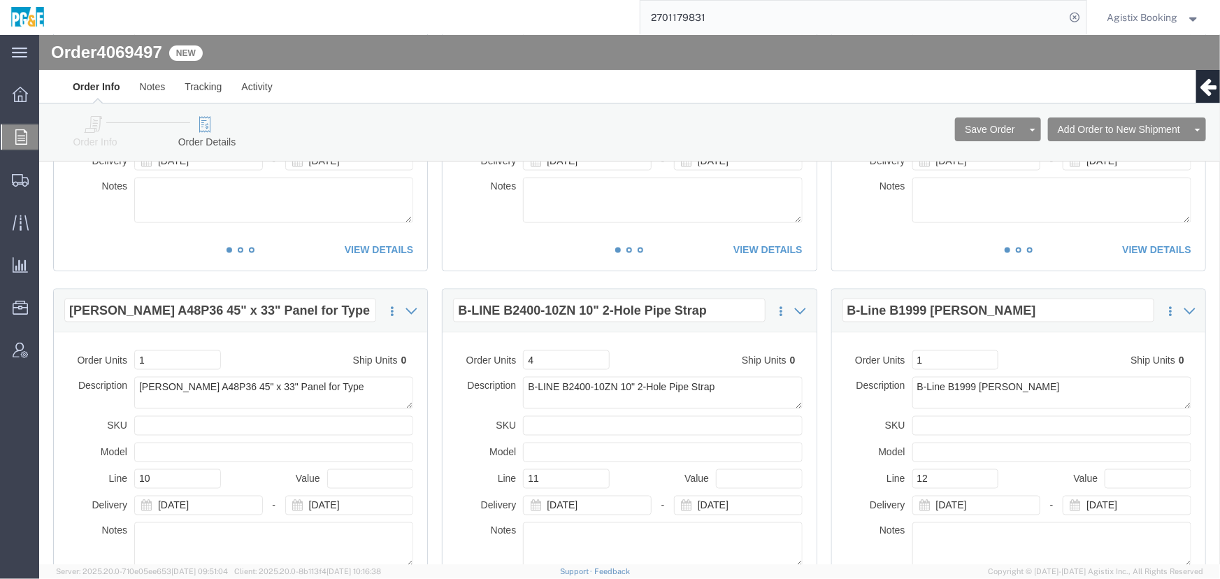
click at [0, 0] on span "Order Manager" at bounding box center [0, 0] width 0 height 0
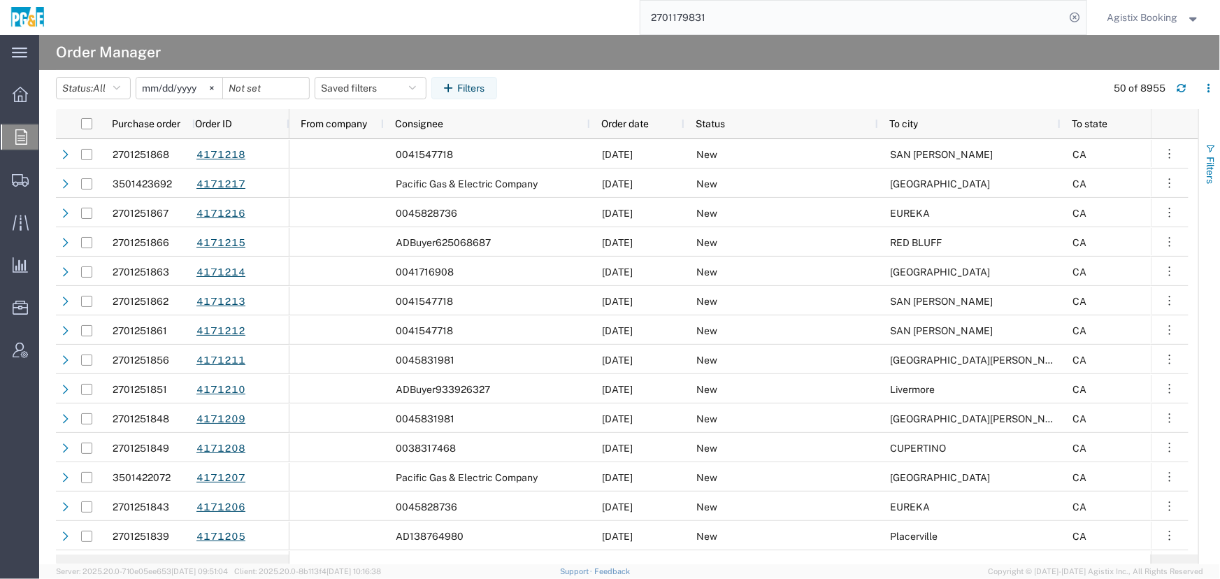
click at [1212, 158] on span "Filters" at bounding box center [1210, 170] width 11 height 27
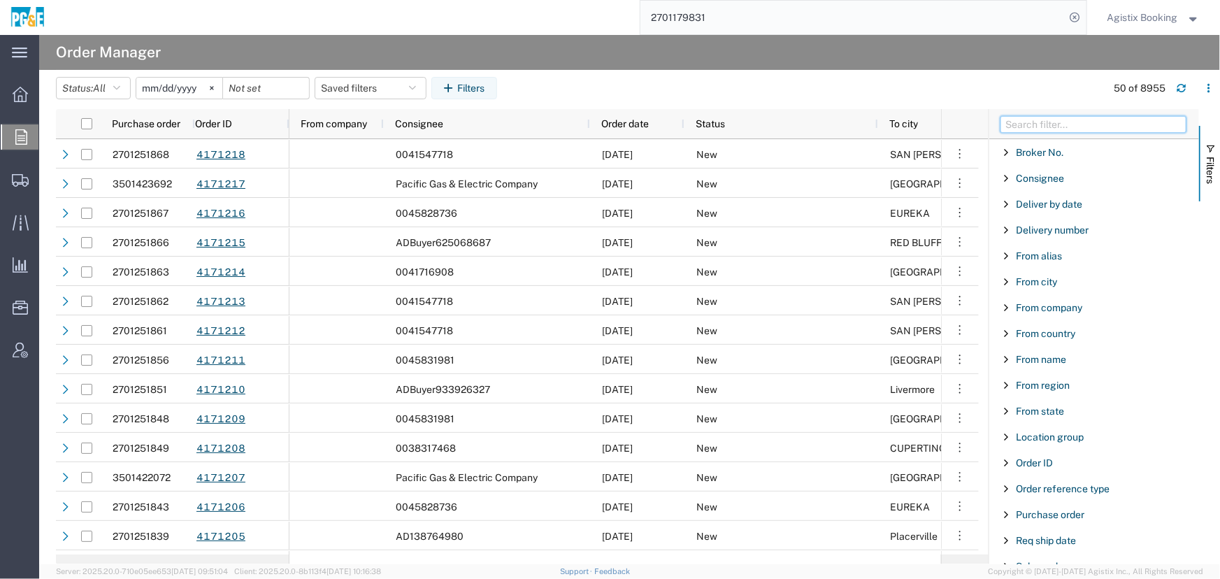
click at [1043, 126] on input "Filter Columns Input" at bounding box center [1094, 124] width 186 height 17
type input "purchase"
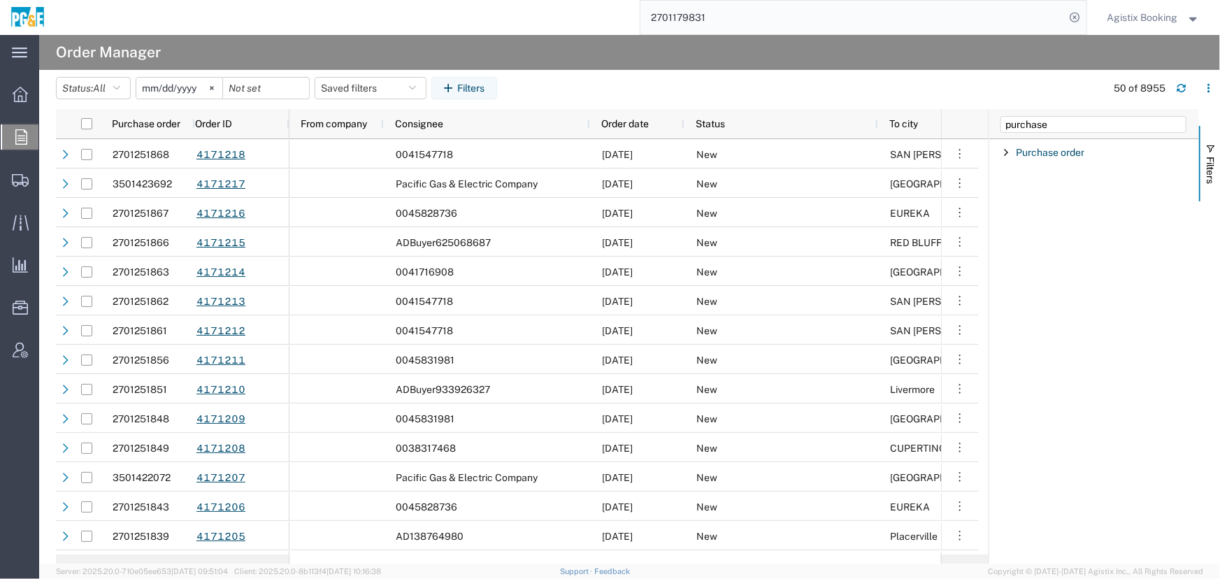
click at [1044, 159] on div "Purchase order" at bounding box center [1095, 152] width 210 height 25
click at [1046, 215] on input "Filter Value" at bounding box center [1099, 211] width 183 height 17
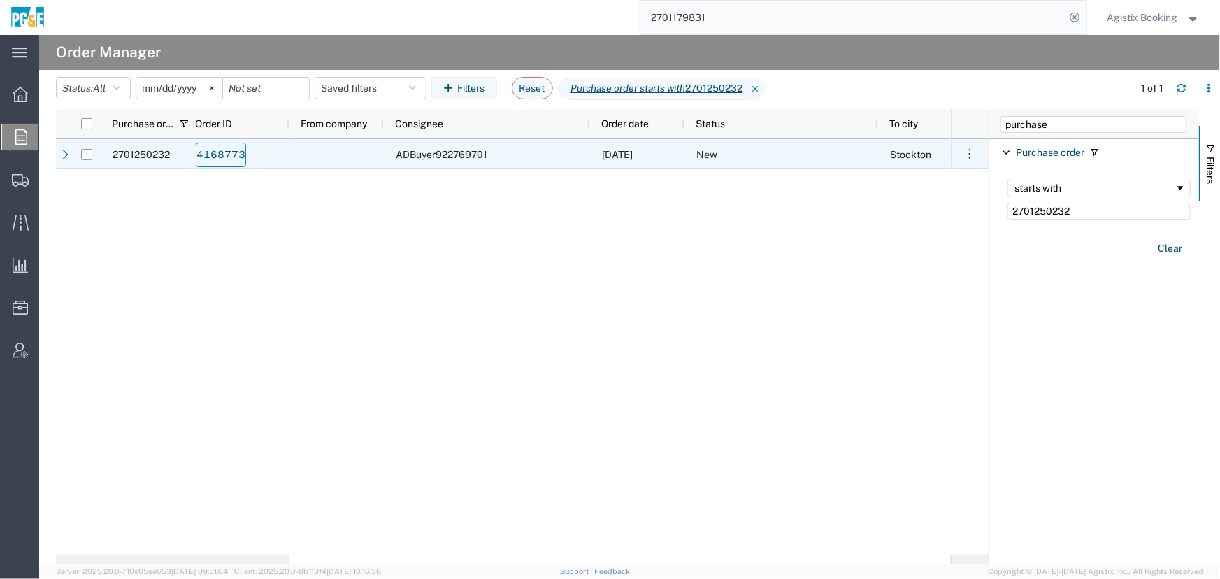
type input "2701250232"
click at [236, 152] on link "4168773" at bounding box center [221, 155] width 50 height 24
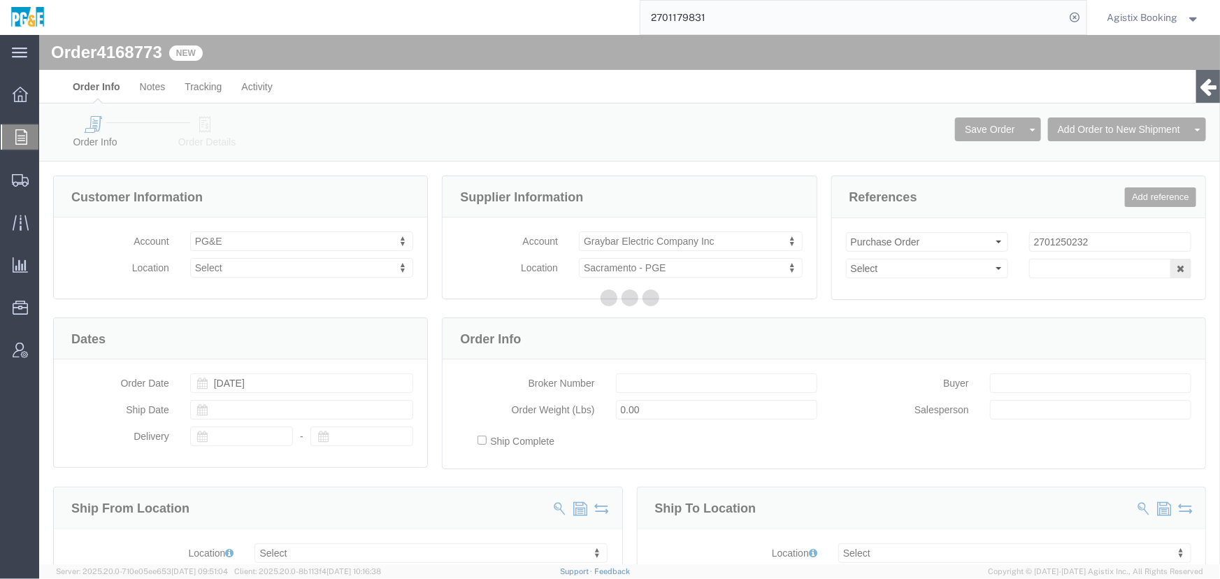
click at [202, 131] on div at bounding box center [629, 299] width 1181 height 529
select select
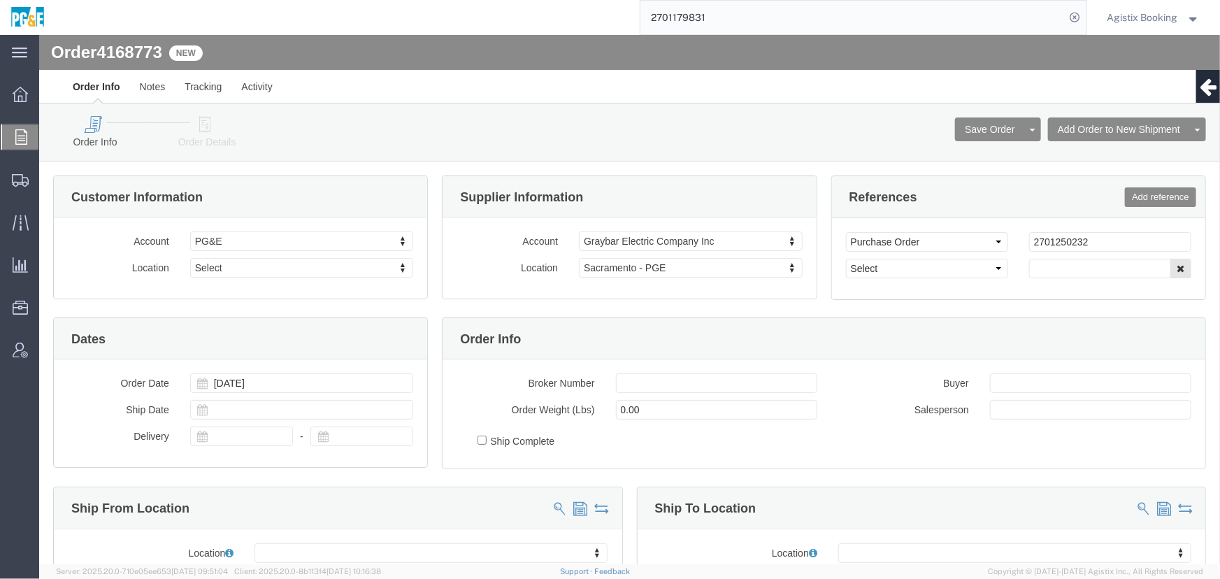
click link "Order Details"
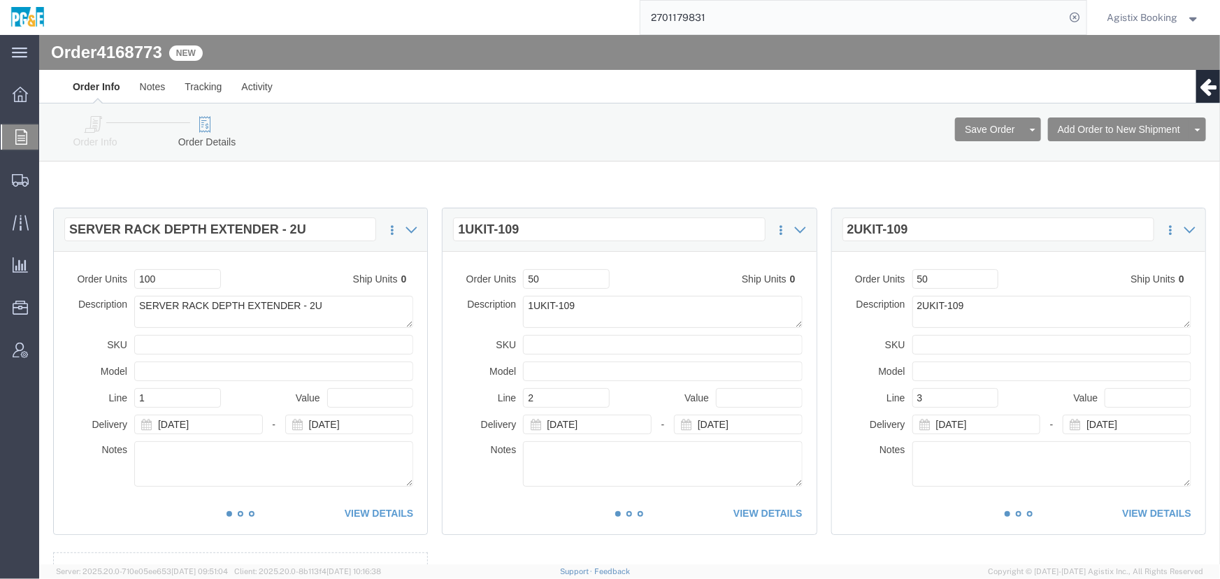
drag, startPoint x: 1074, startPoint y: 117, endPoint x: 655, endPoint y: 126, distance: 419.0
click link "Add Orders to Existing Shipment"
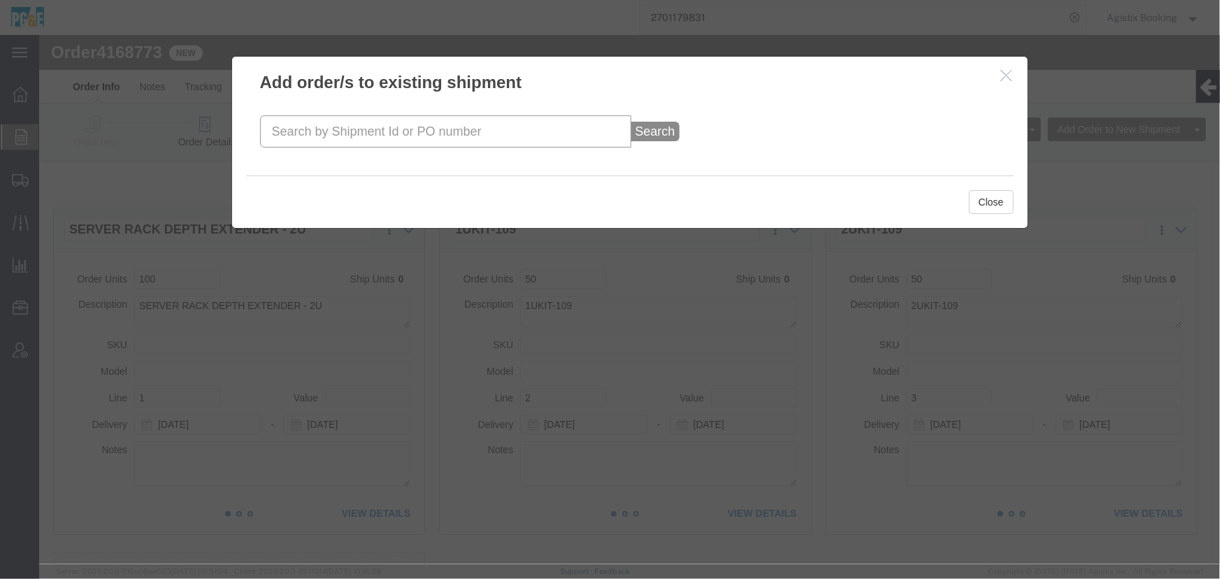
click input "text"
paste input "56968241"
type input "56968241"
click button "Search"
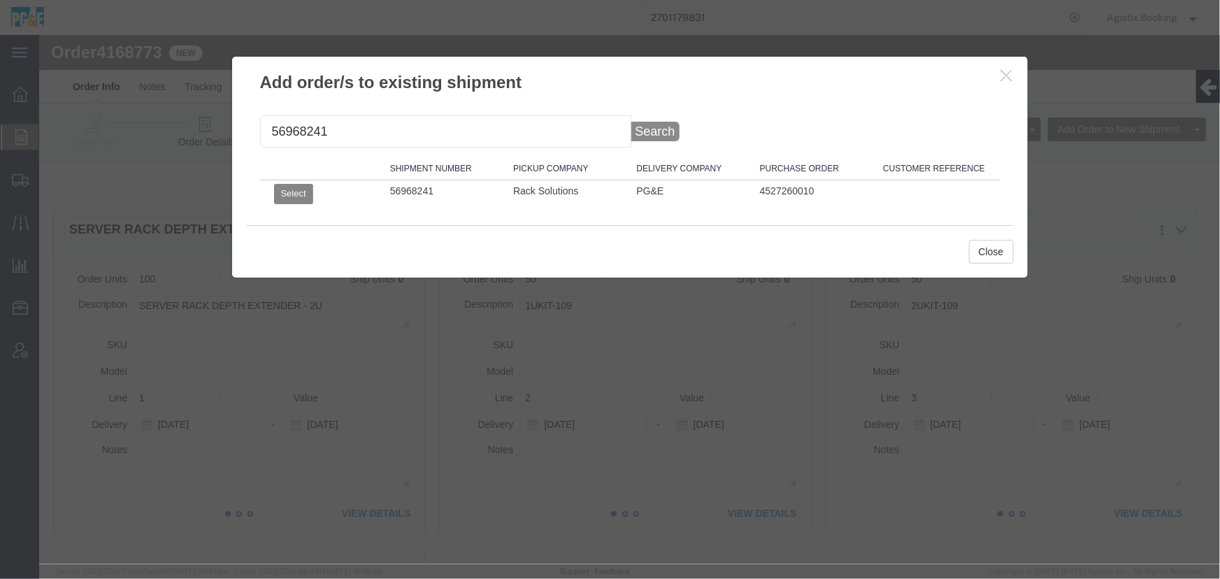
click button "Select"
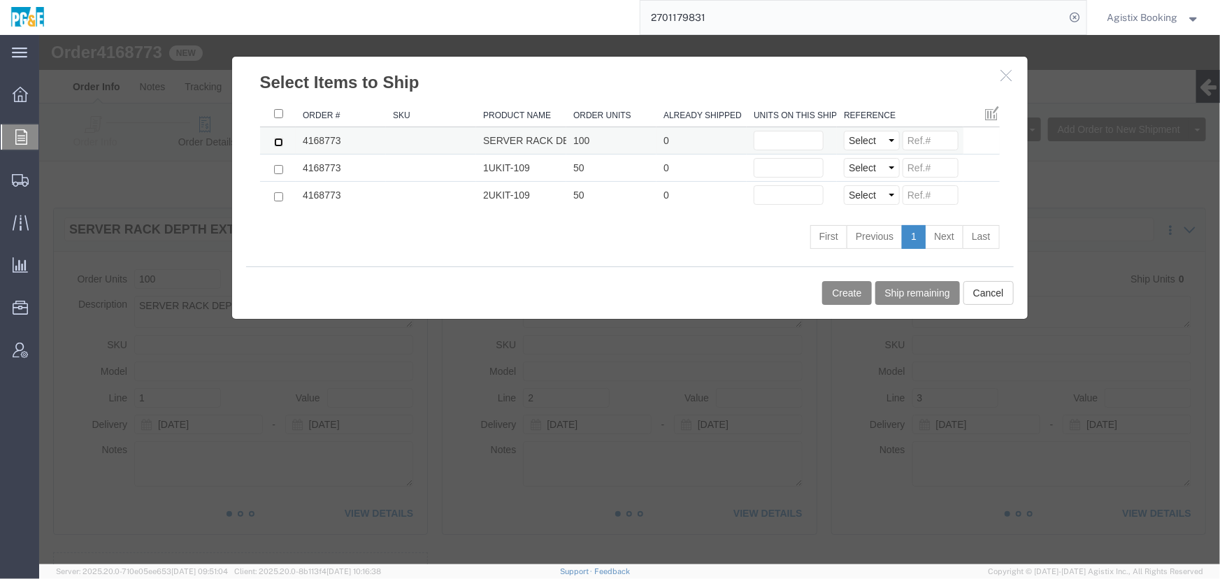
click input "checkbox"
checkbox input "true"
click input "text"
drag, startPoint x: 855, startPoint y: 259, endPoint x: 848, endPoint y: 260, distance: 7.8
click button "Ship remaining"
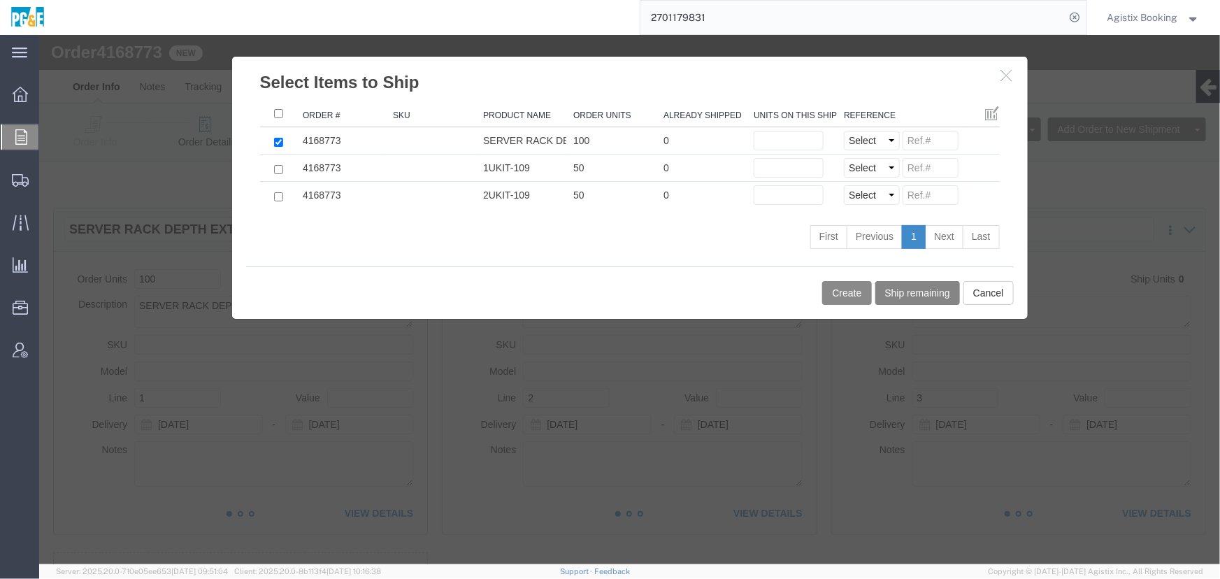
type input "100"
type input "50"
click button "Create"
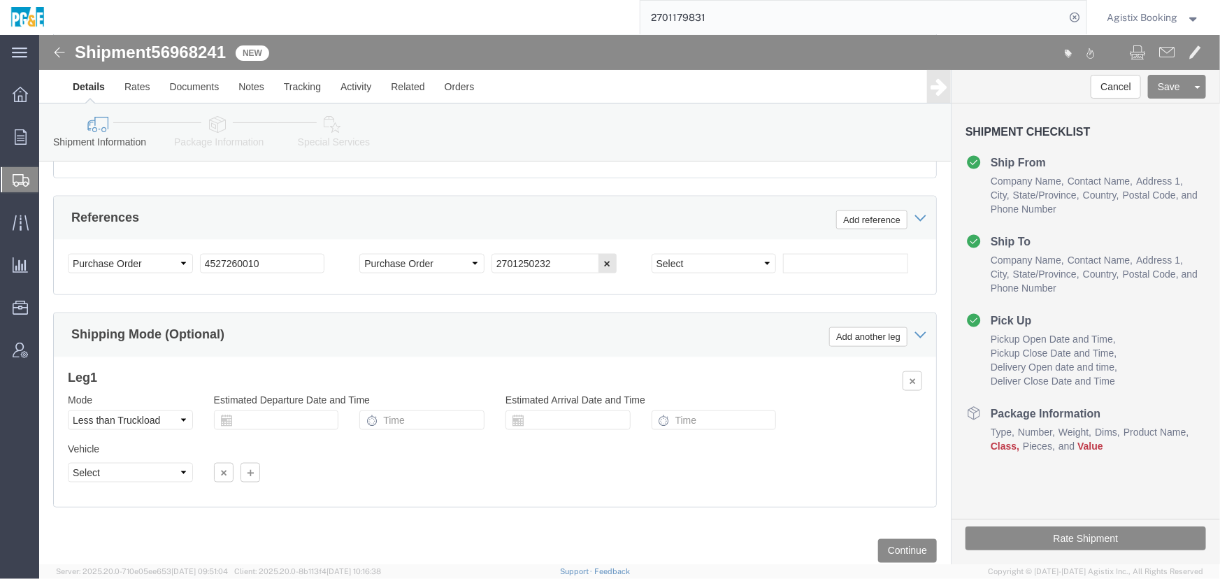
scroll to position [891, 0]
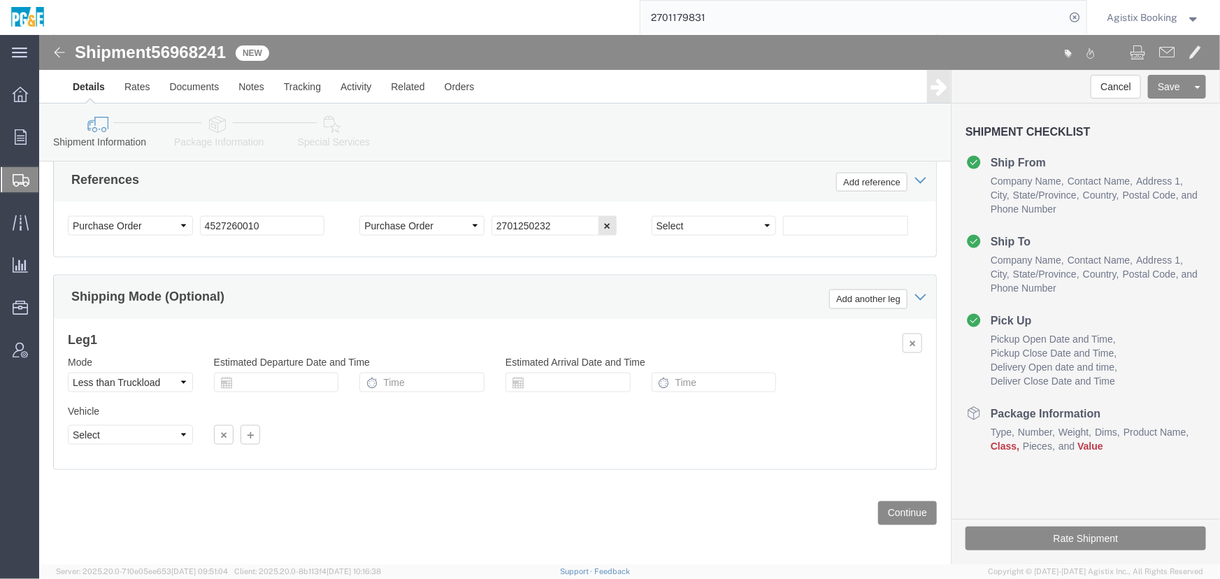
click link "Package Information"
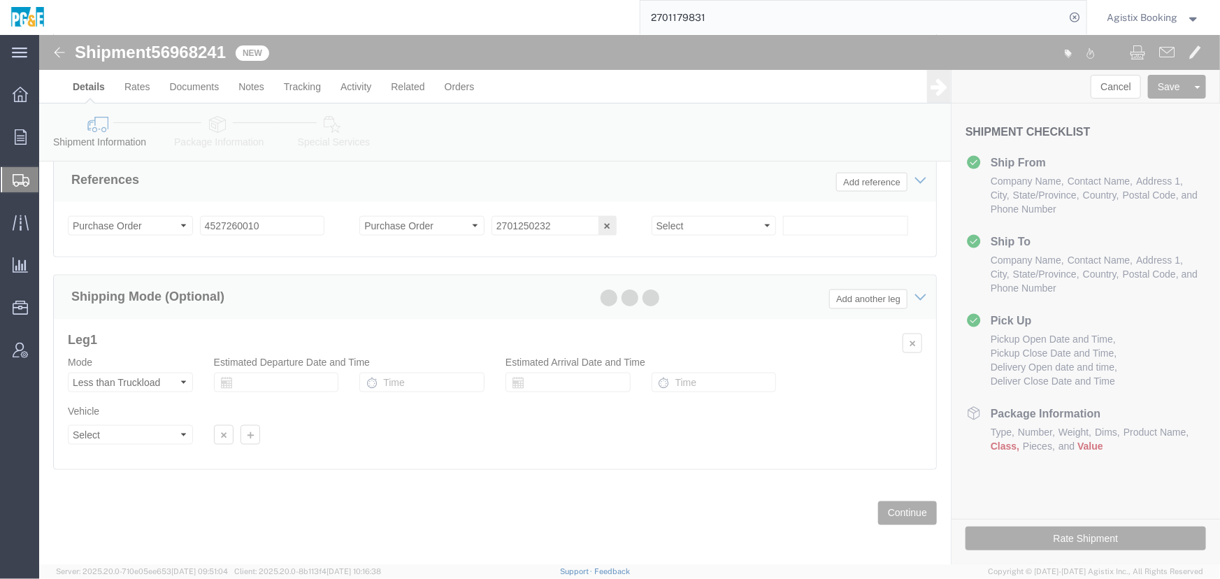
scroll to position [127, 0]
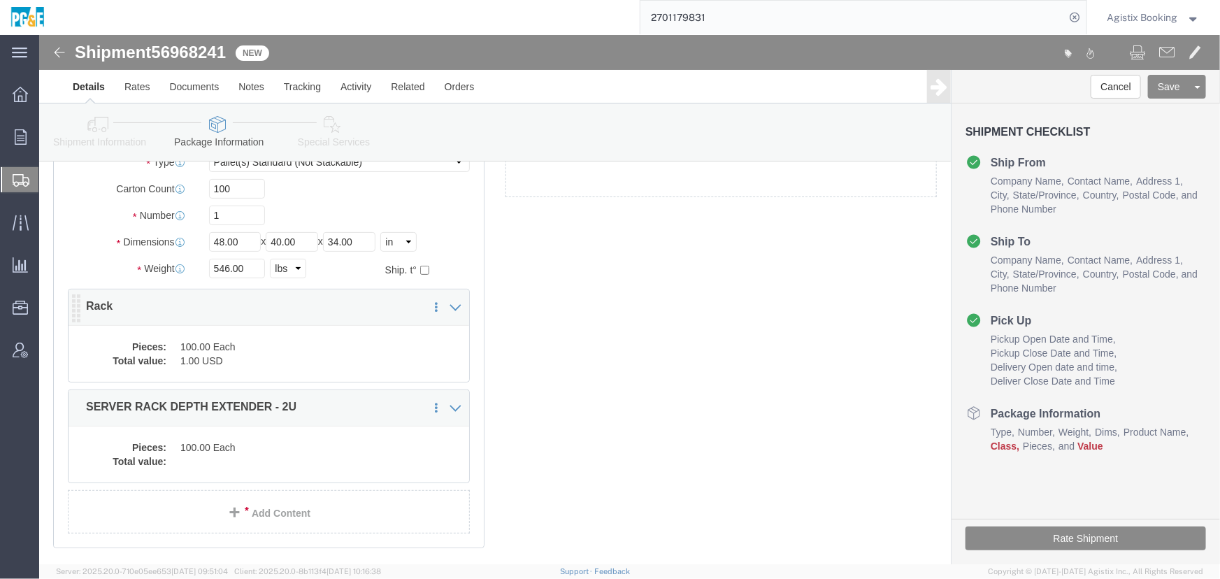
click dd "100.00 Each"
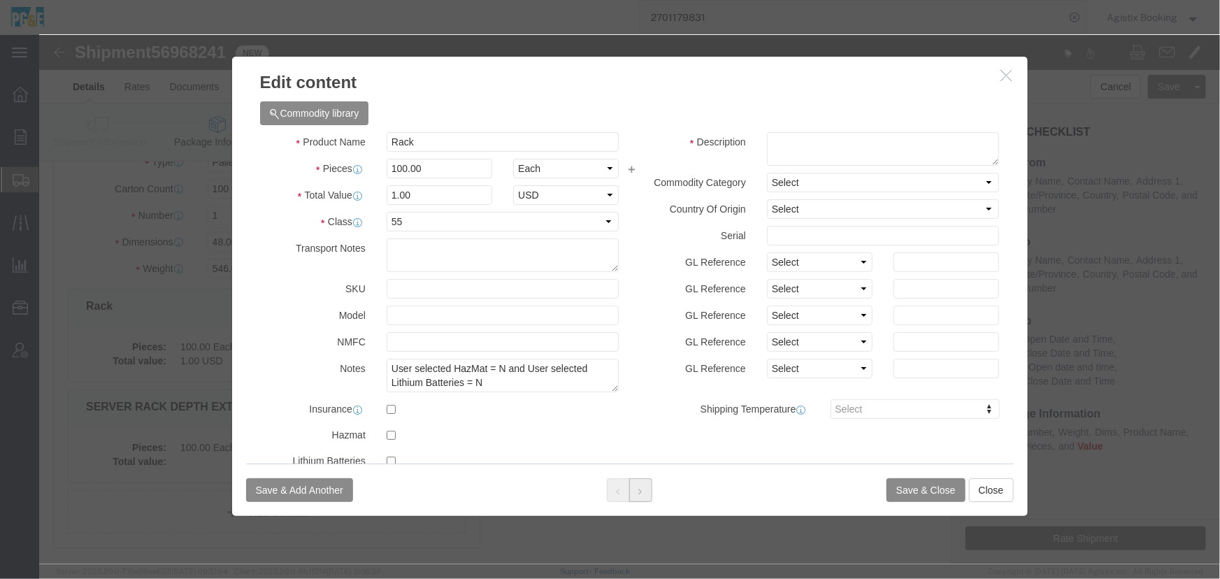
click button
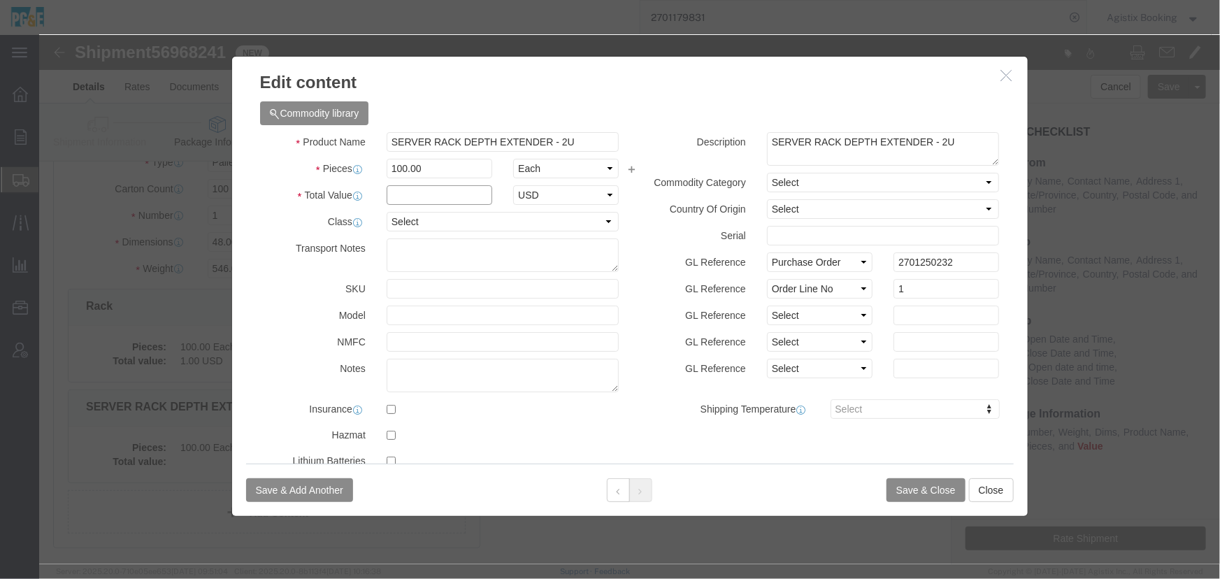
click input "text"
type input "2"
type input "1"
select select "55"
click button "Save & Close"
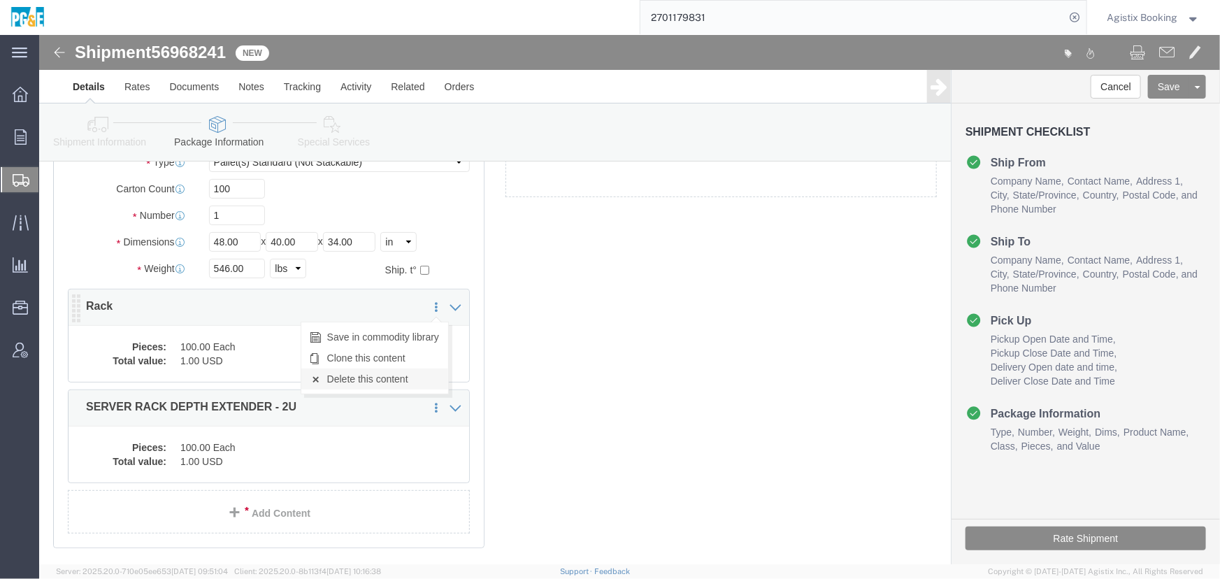
click link "Delete this content"
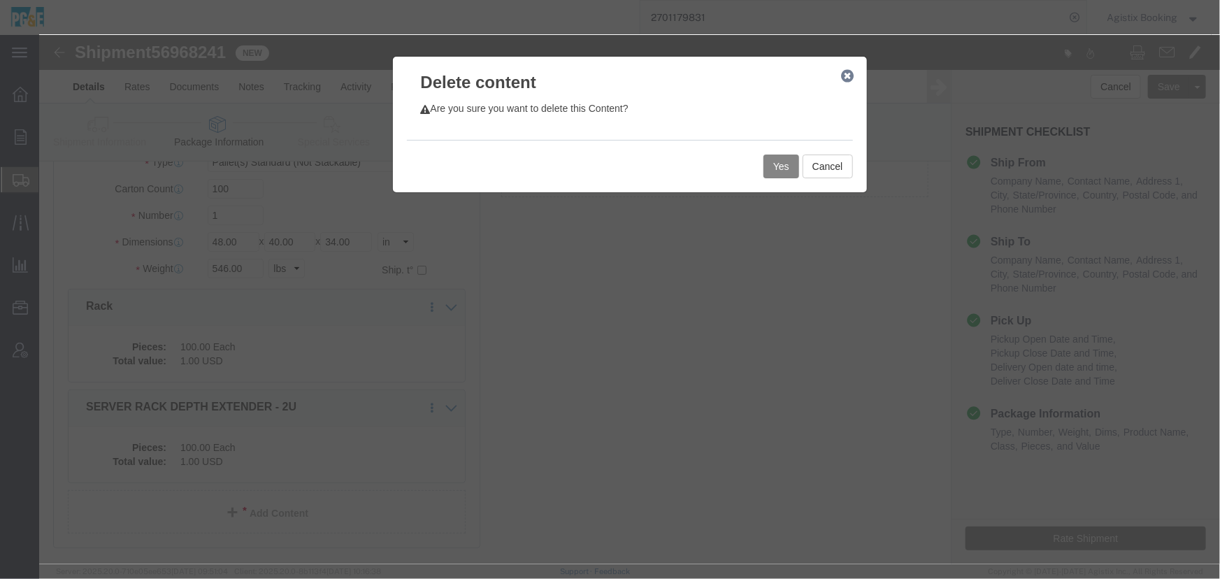
click button "Yes"
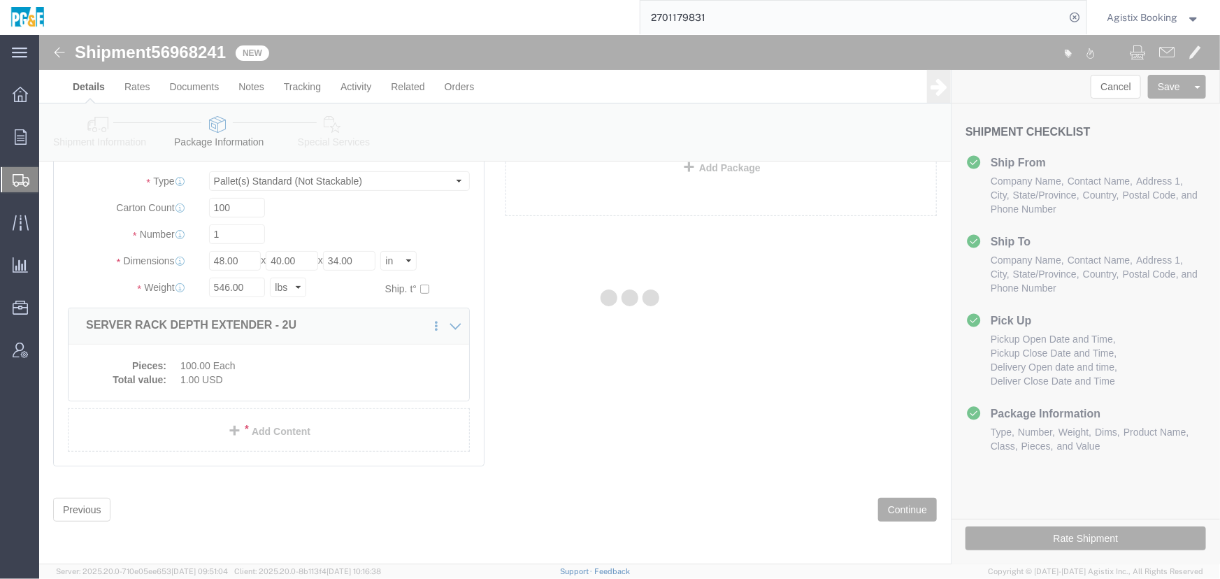
scroll to position [27, 0]
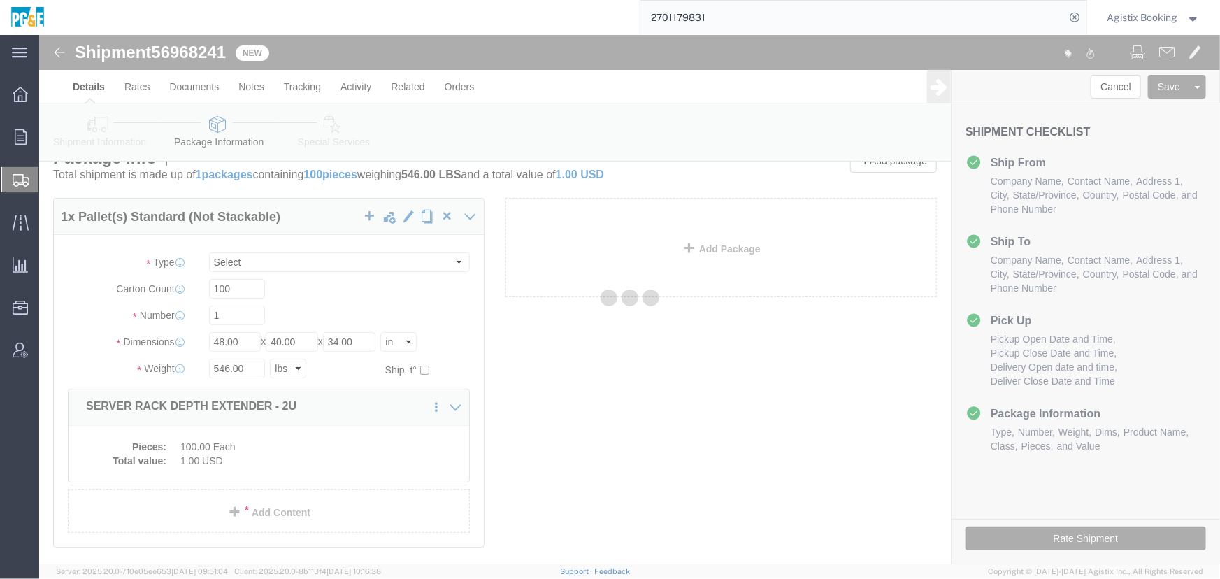
select select "PSNS"
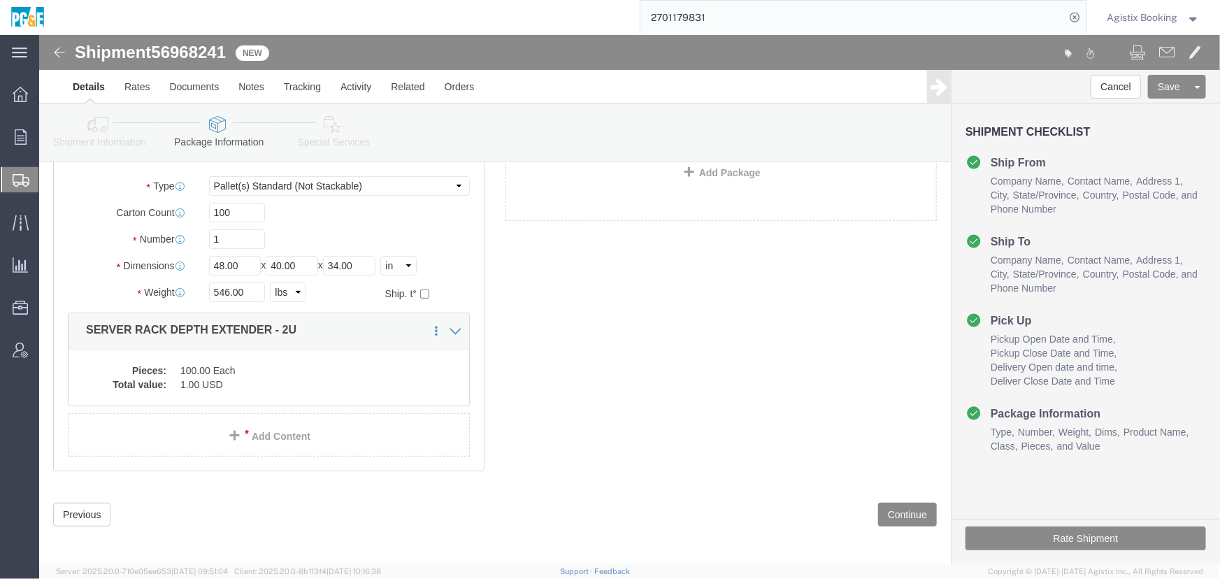
scroll to position [106, 0]
click icon
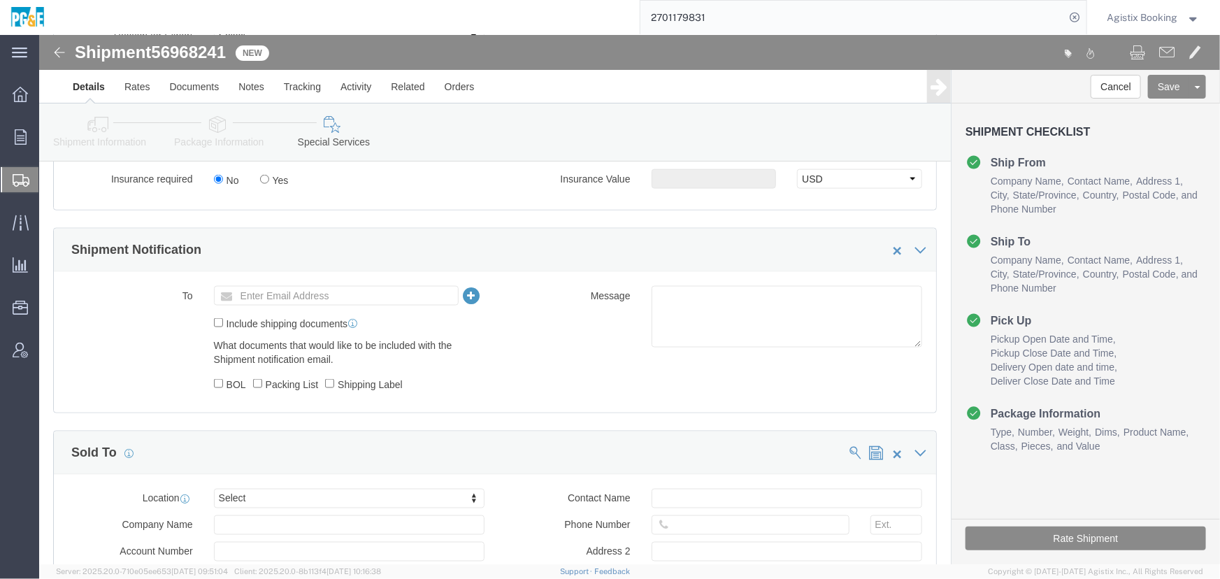
scroll to position [933, 0]
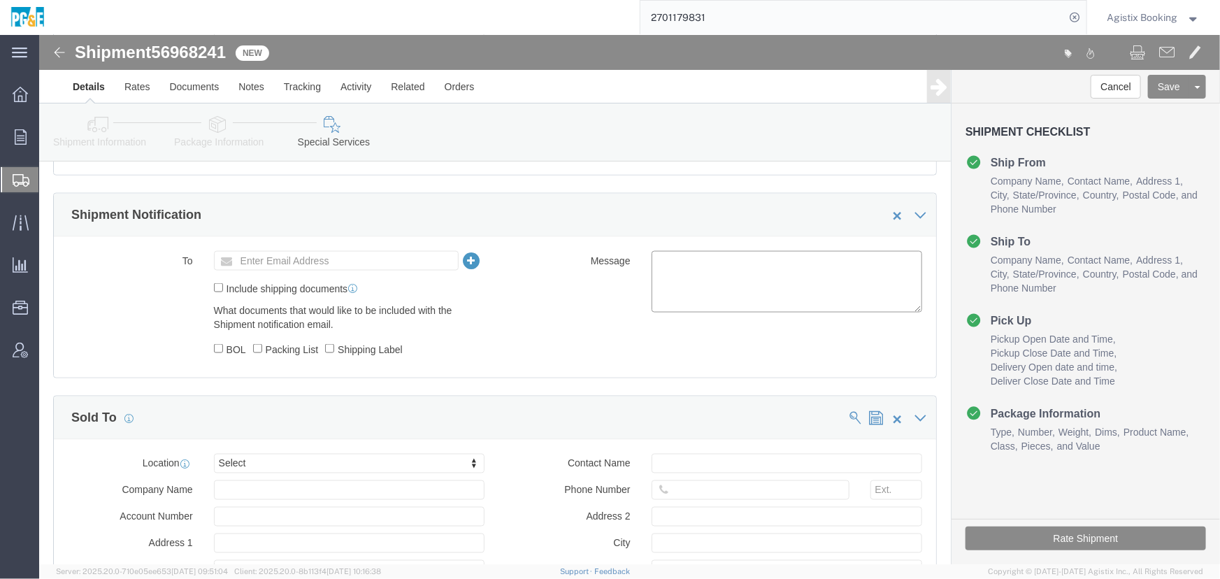
click textarea
paste textarea "Shipment #XXXXXXX has been booked. Once confirmed by the carrier, the BOL will …"
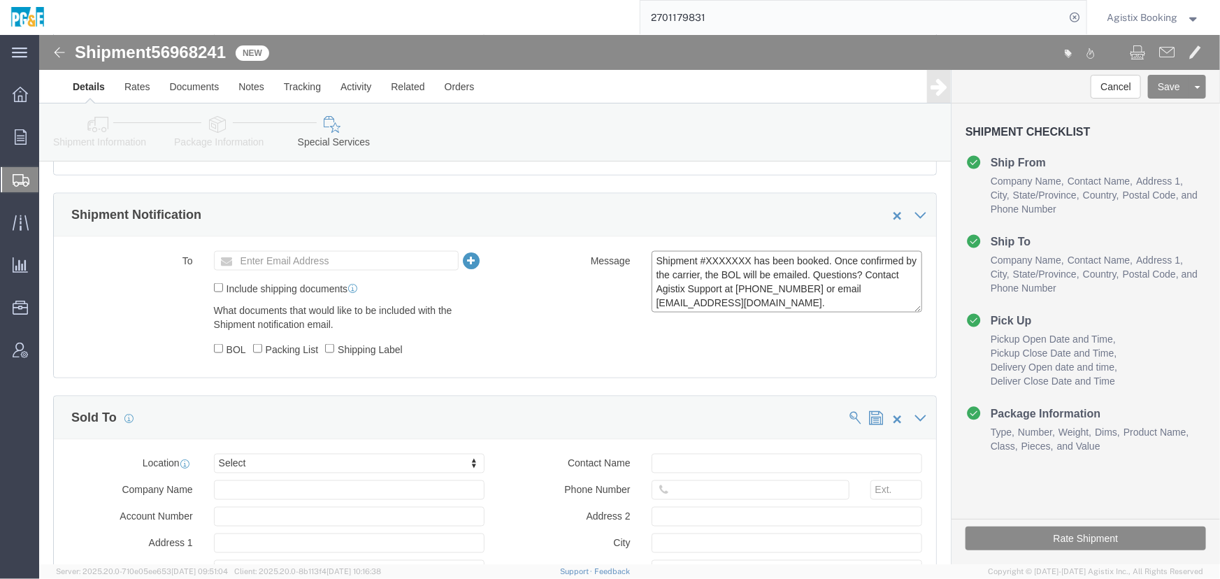
scroll to position [0, 0]
click span "56968241"
copy span "56968241"
click textarea "Shipment #XXXXXXX has been booked. Once confirmed by the carrier, the BOL will …"
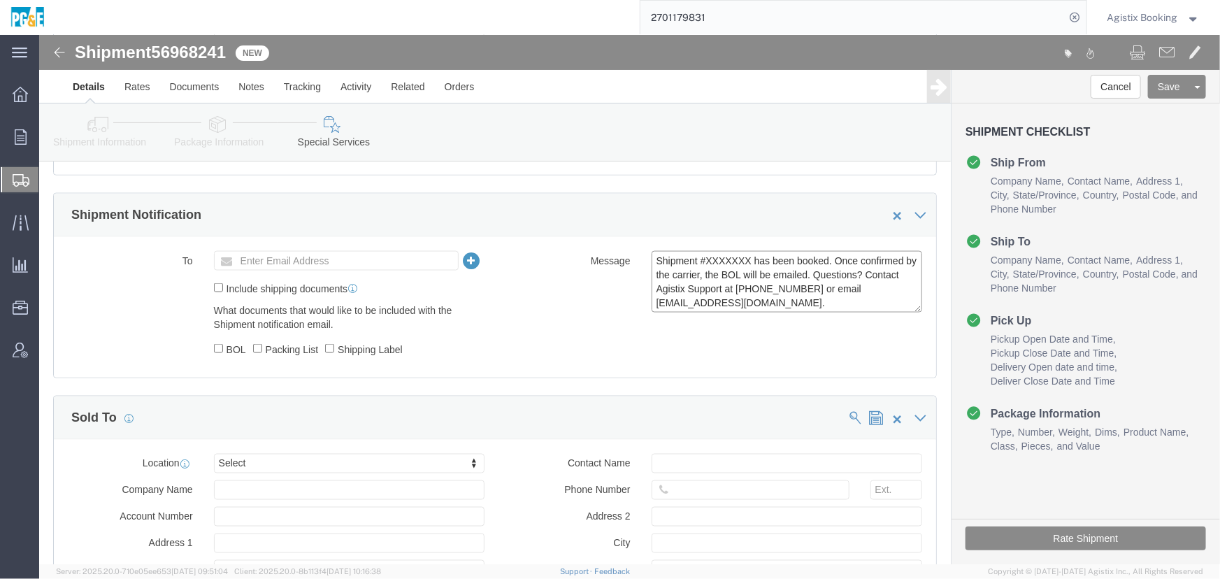
click textarea "Shipment #XXXXXXX has been booked. Once confirmed by the carrier, the BOL will …"
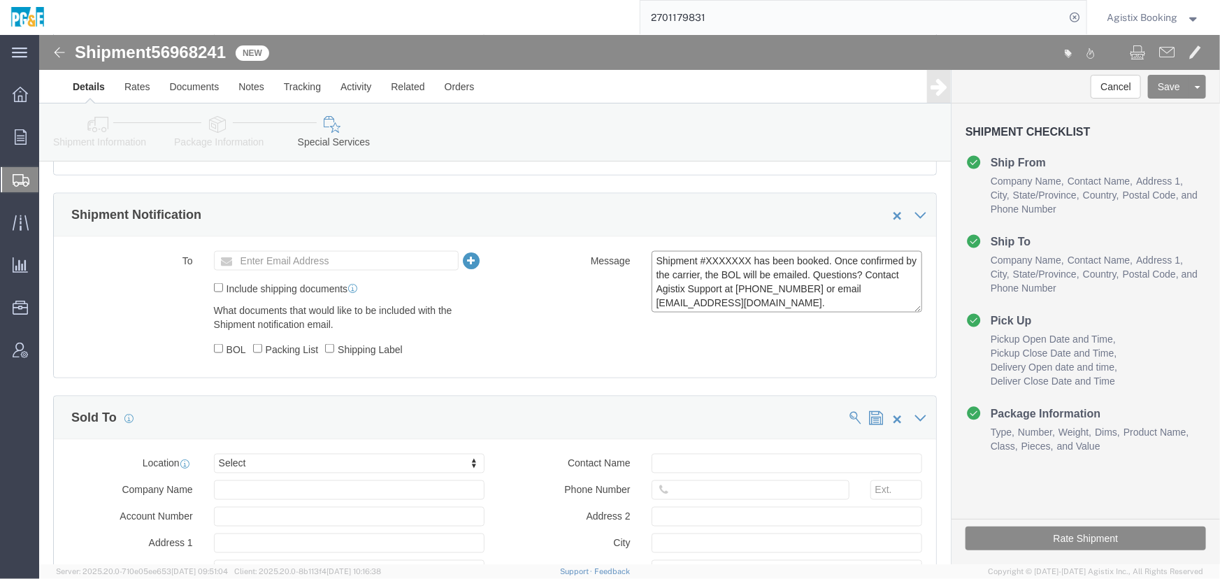
click textarea "Shipment #XXXXXXX has been booked. Once confirmed by the carrier, the BOL will …"
paste textarea "56968241"
type textarea "Shipment #56968241 has been booked. Once confirmed by the carrier, the BOL will…"
click button "Rate Shipment"
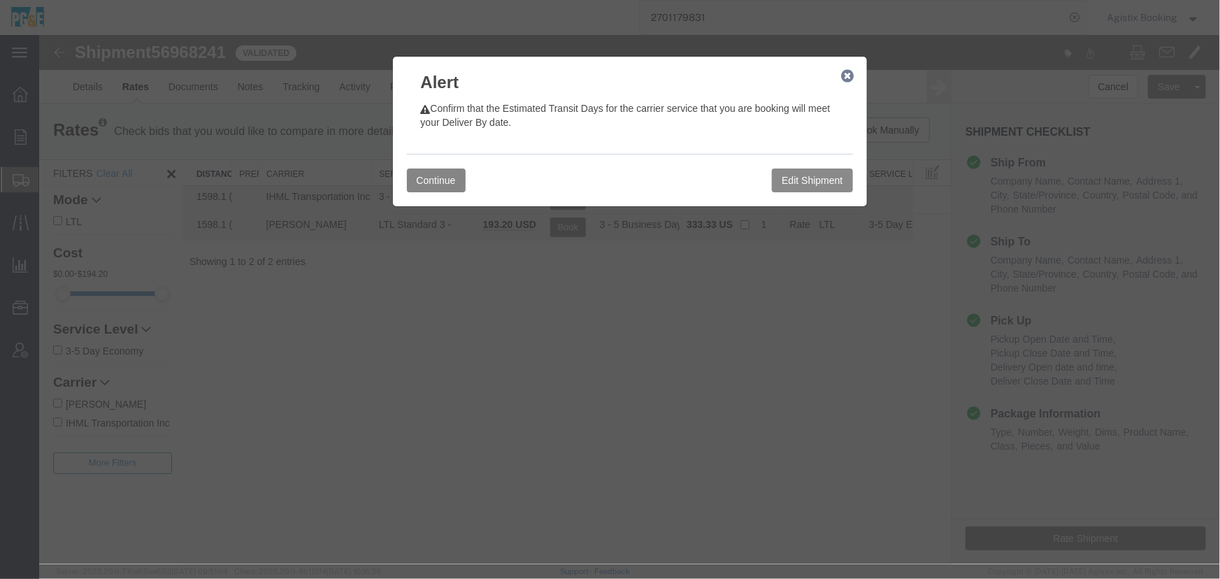
click at [433, 184] on button "Continue" at bounding box center [435, 180] width 59 height 24
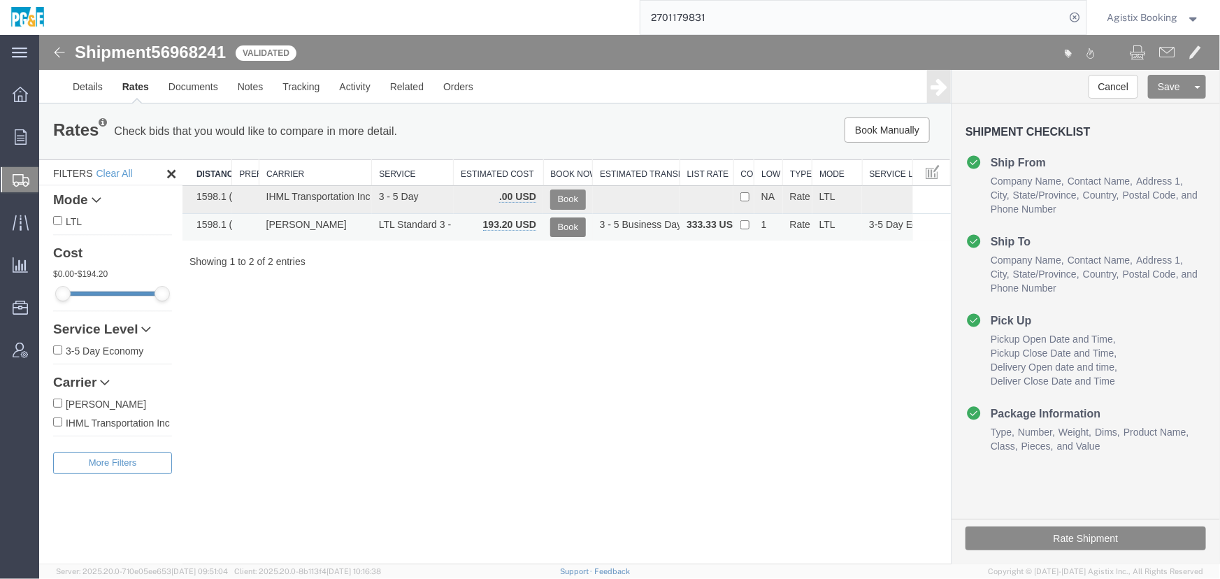
click at [578, 223] on button "Book" at bounding box center [568, 227] width 36 height 20
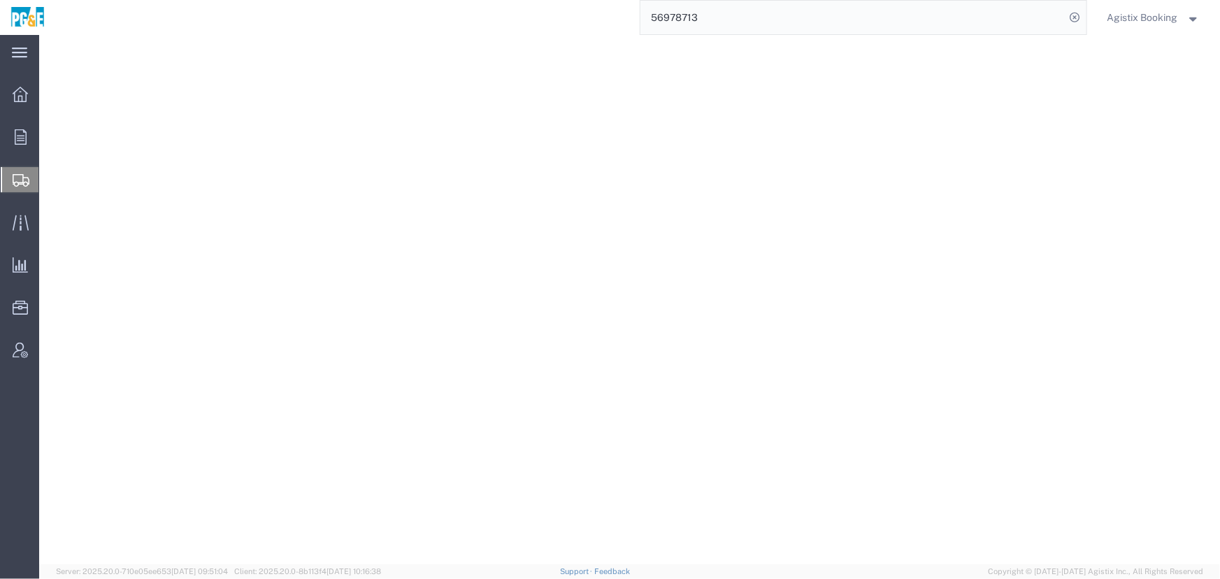
select select "BNDL"
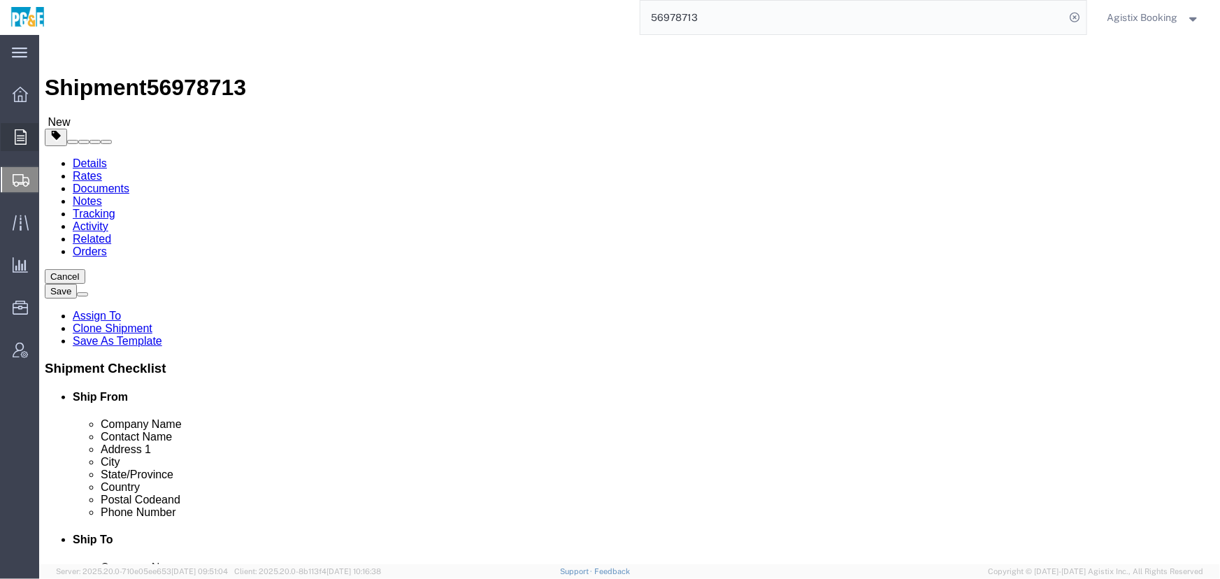
click at [20, 138] on icon at bounding box center [21, 136] width 12 height 15
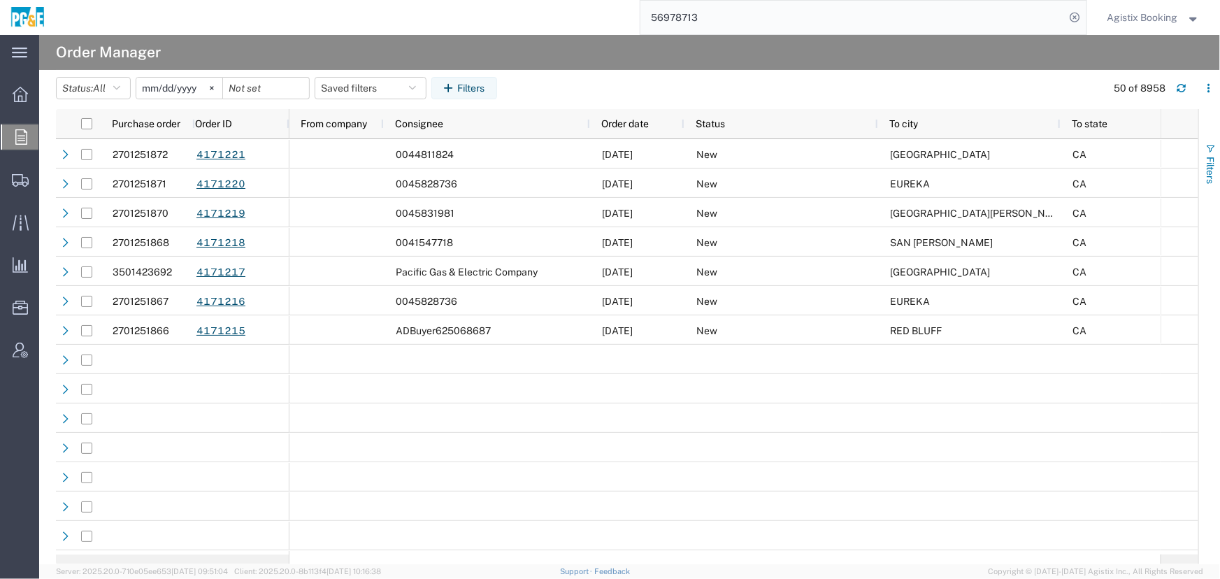
click at [1205, 163] on span "Filters" at bounding box center [1210, 170] width 11 height 27
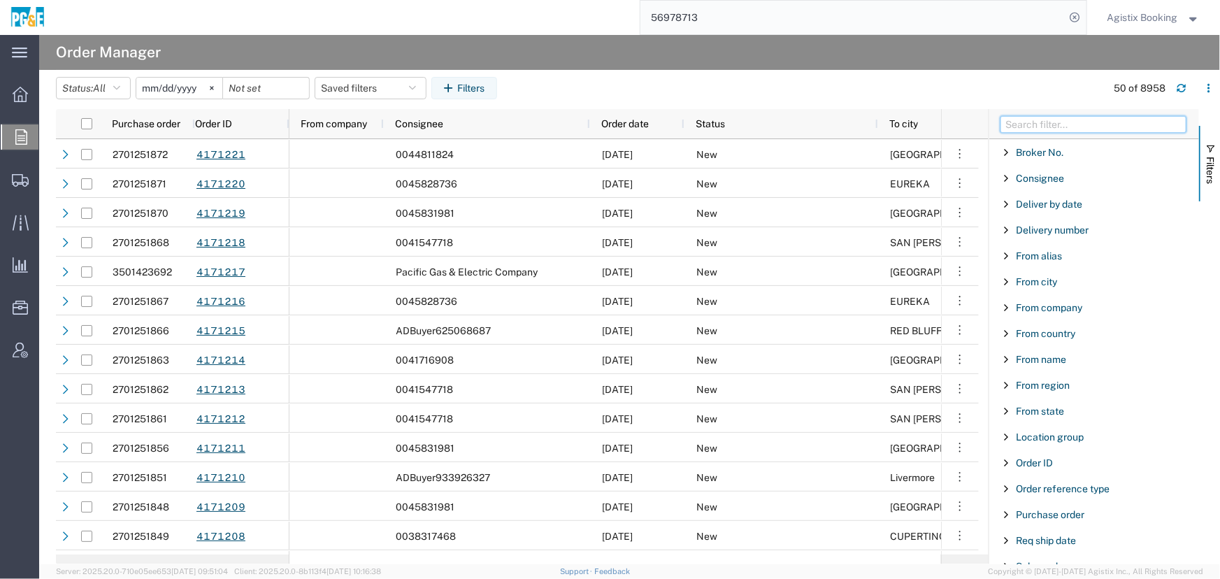
click at [1076, 129] on input "Filter Columns Input" at bounding box center [1094, 124] width 186 height 17
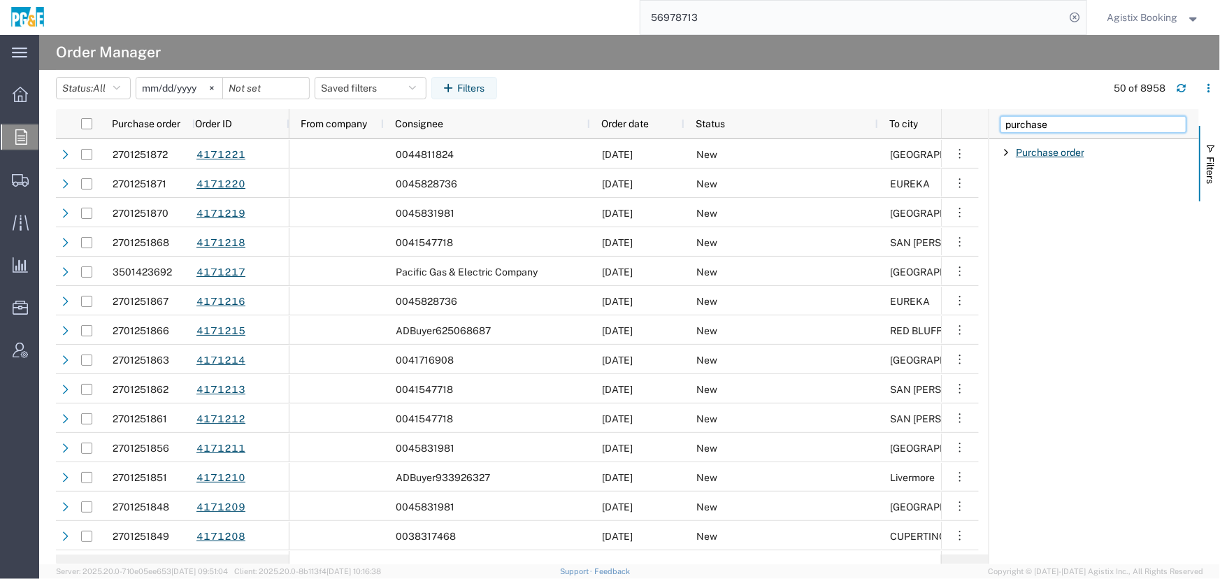
type input "purchase"
click at [1051, 151] on span "Purchase order" at bounding box center [1050, 152] width 69 height 11
drag, startPoint x: 1040, startPoint y: 213, endPoint x: 1037, endPoint y: 224, distance: 10.9
click at [1039, 216] on input "Filter Value" at bounding box center [1099, 211] width 183 height 17
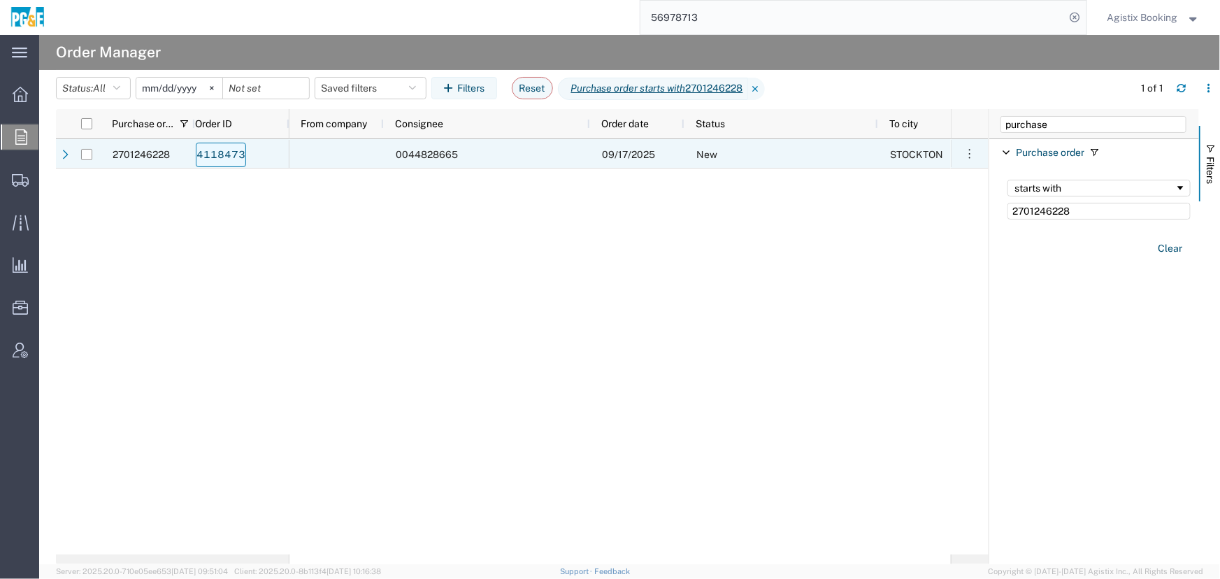
type input "2701246228"
click at [211, 155] on link "4118473" at bounding box center [221, 155] width 50 height 24
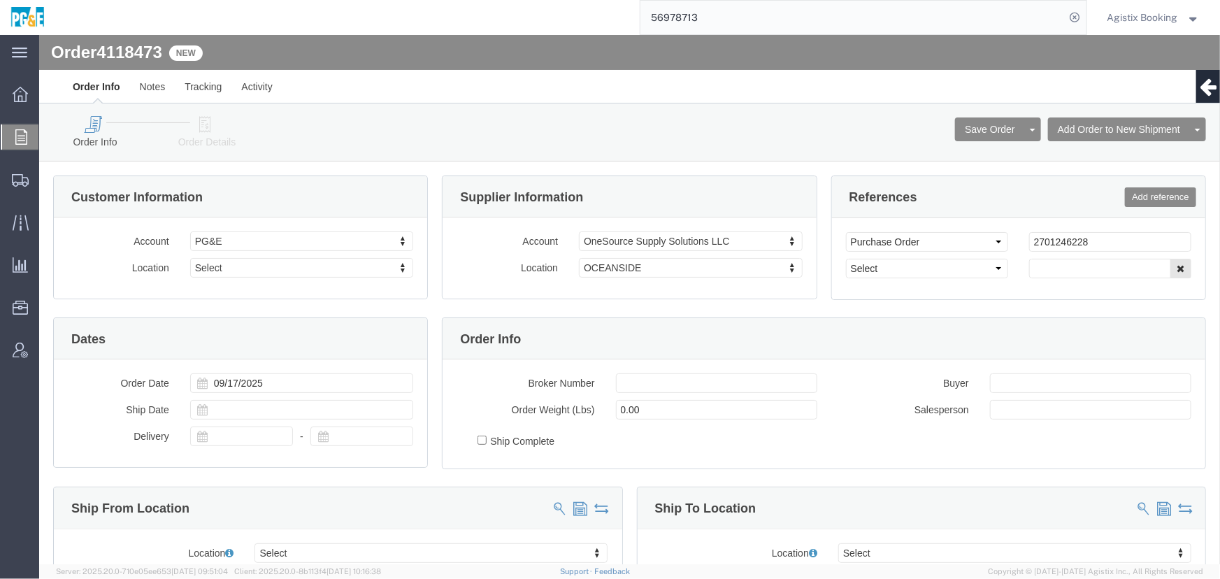
select select
click icon
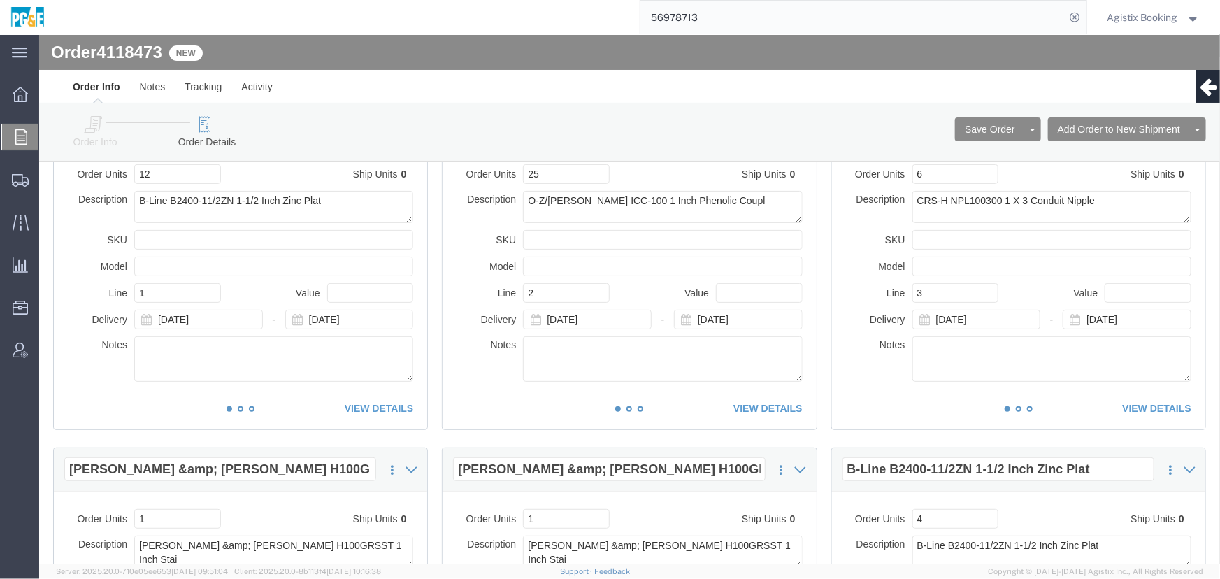
scroll to position [104, 0]
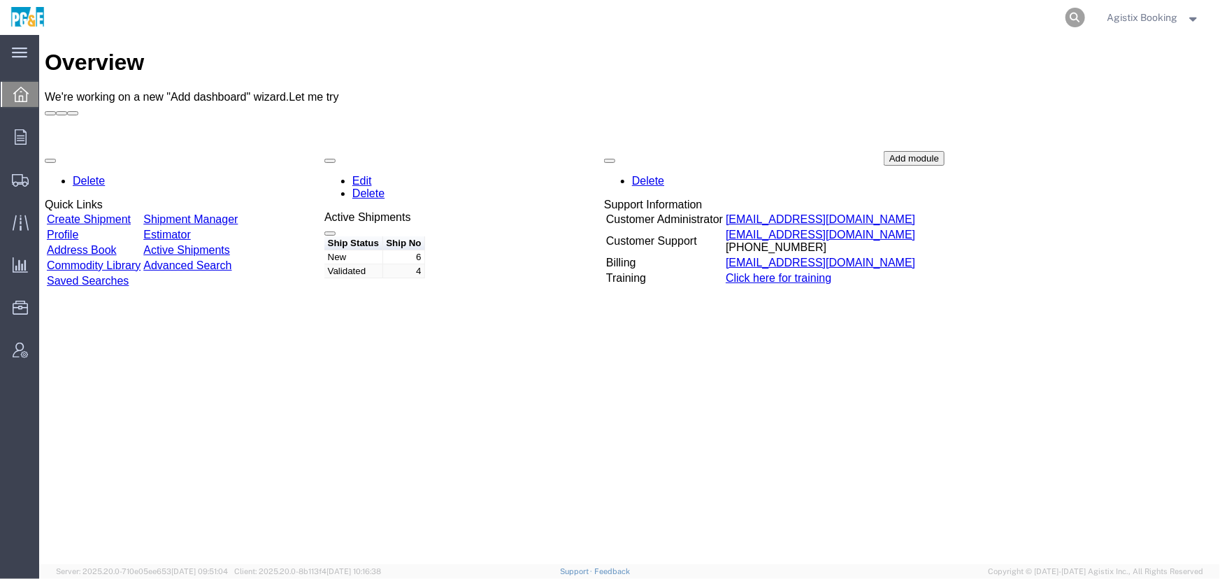
click at [1076, 14] on icon at bounding box center [1076, 18] width 20 height 20
paste input "56968241"
type input "56968241"
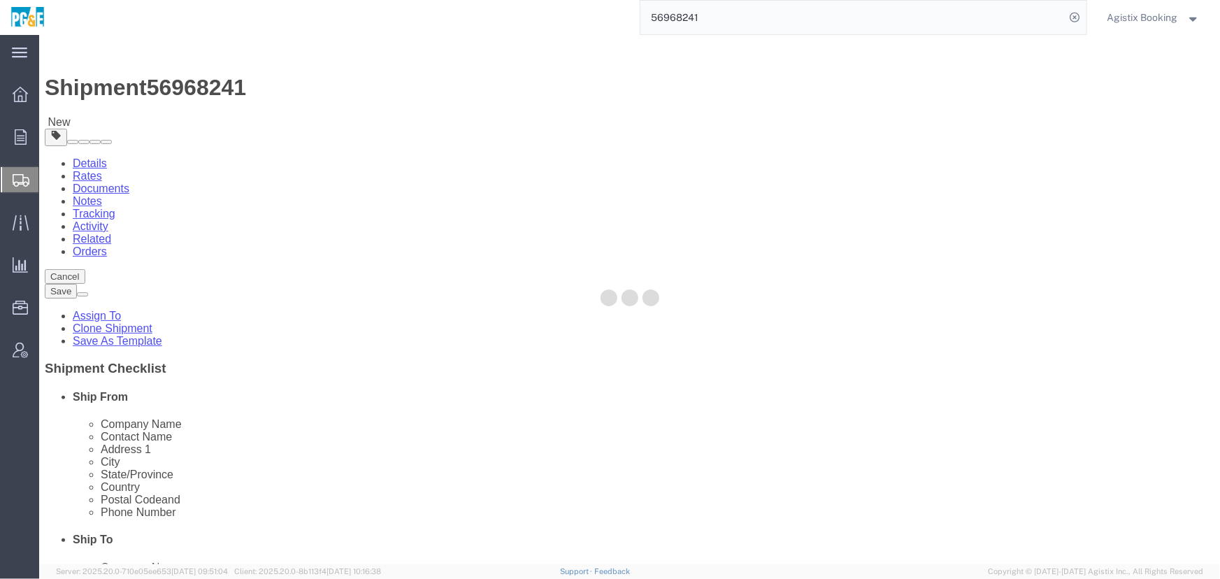
click at [230, 127] on div at bounding box center [629, 299] width 1181 height 529
select select
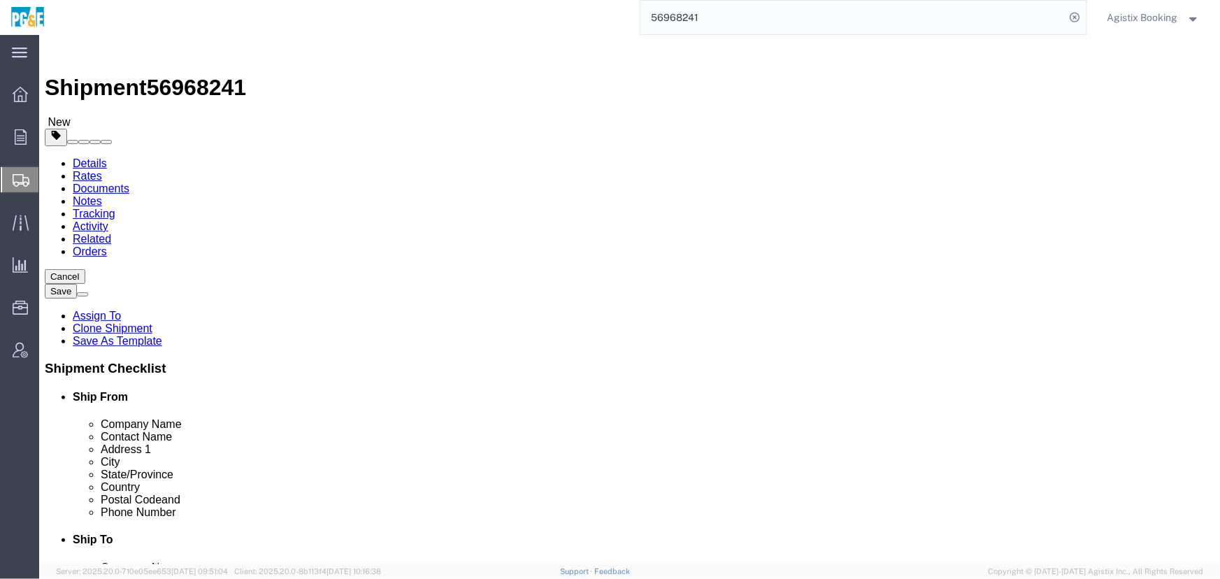
drag, startPoint x: 219, startPoint y: 129, endPoint x: 180, endPoint y: 94, distance: 52.5
click icon
click dd "1.00 USD"
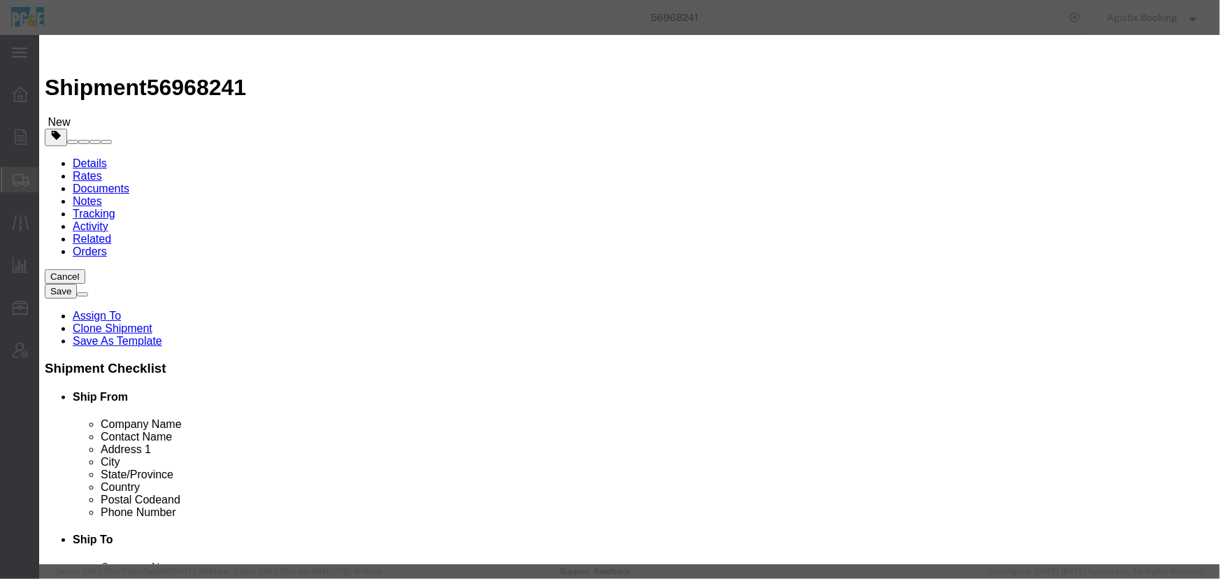
click icon "button"
